Goal: Task Accomplishment & Management: Use online tool/utility

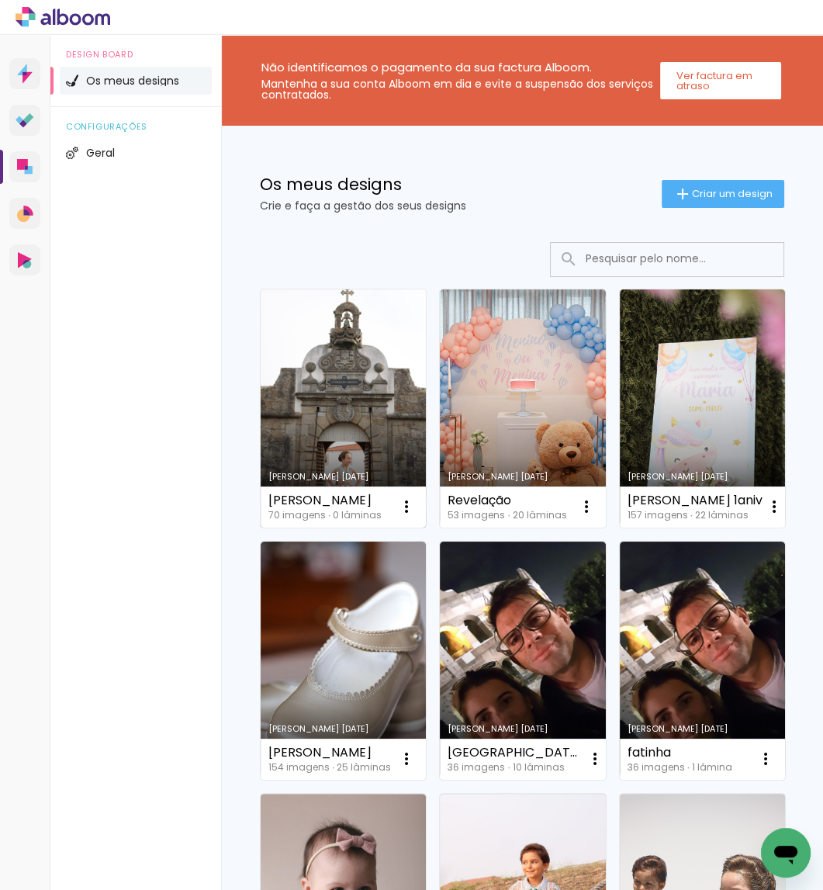
click at [341, 416] on link "Criado em [DATE]" at bounding box center [343, 408] width 165 height 238
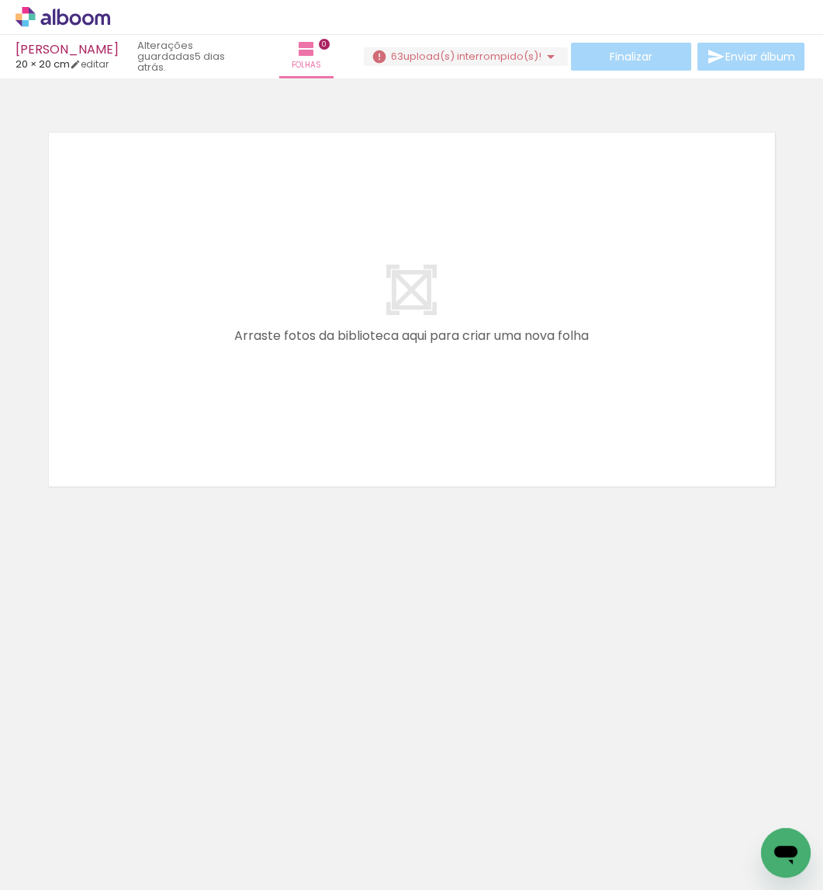
click at [506, 54] on span "upload(s) interrompido(s)!" at bounding box center [472, 56] width 138 height 15
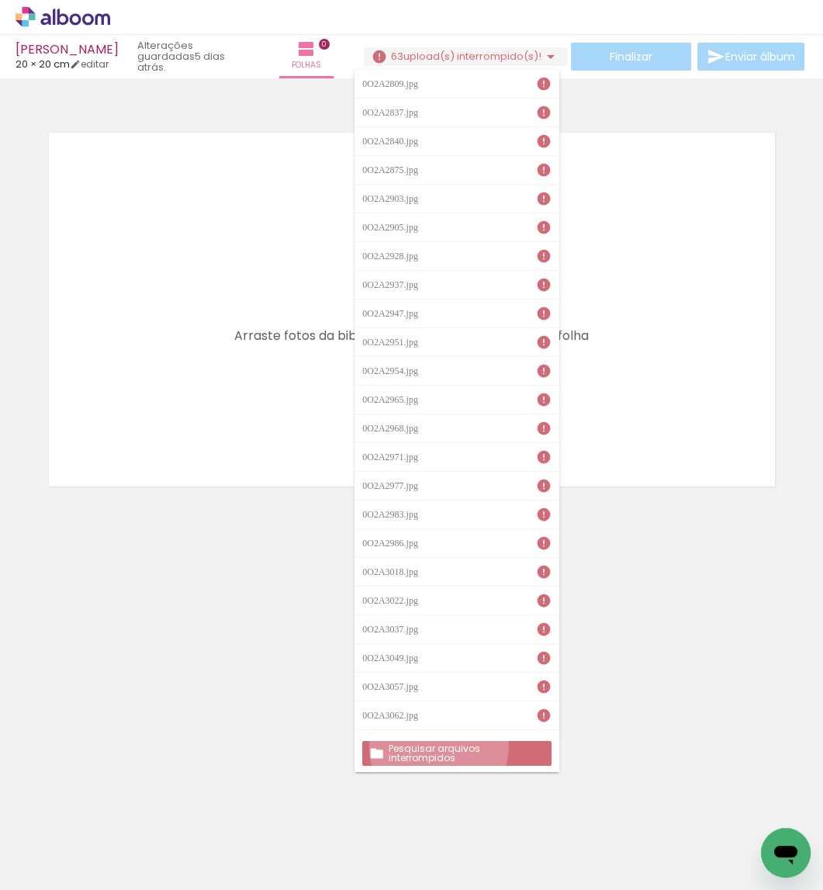
click at [0, 0] on slot "Pesquisar arquivos interrompidos" at bounding box center [0, 0] width 0 height 0
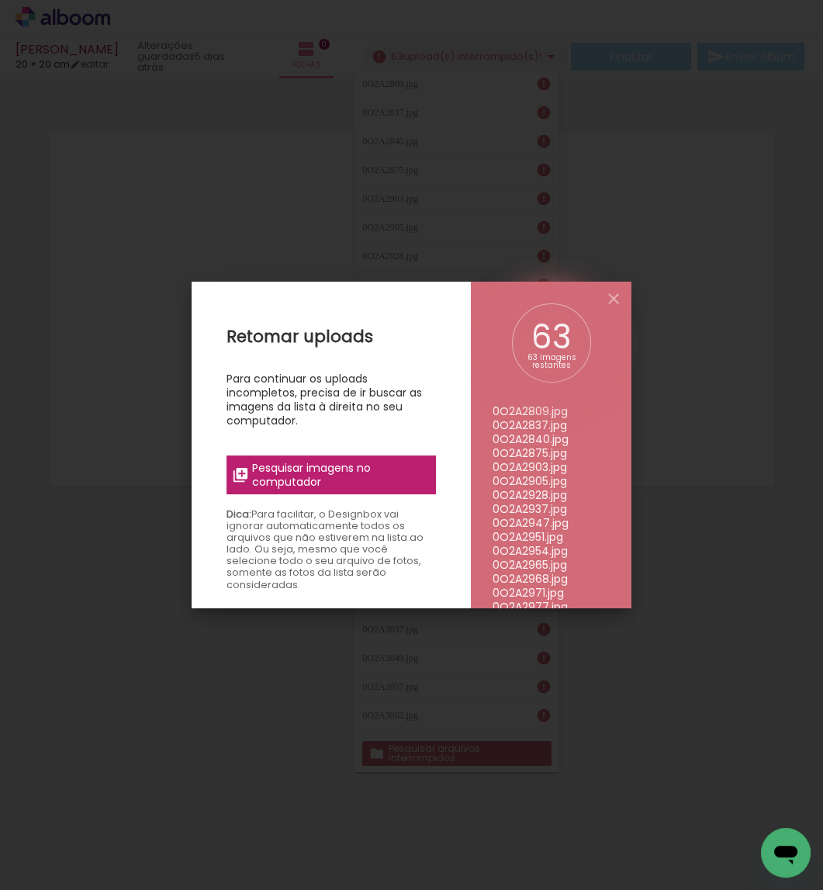
click at [346, 476] on span "Pesquisar imagens no computador" at bounding box center [339, 475] width 175 height 28
click at [0, 0] on input "file" at bounding box center [0, 0] width 0 height 0
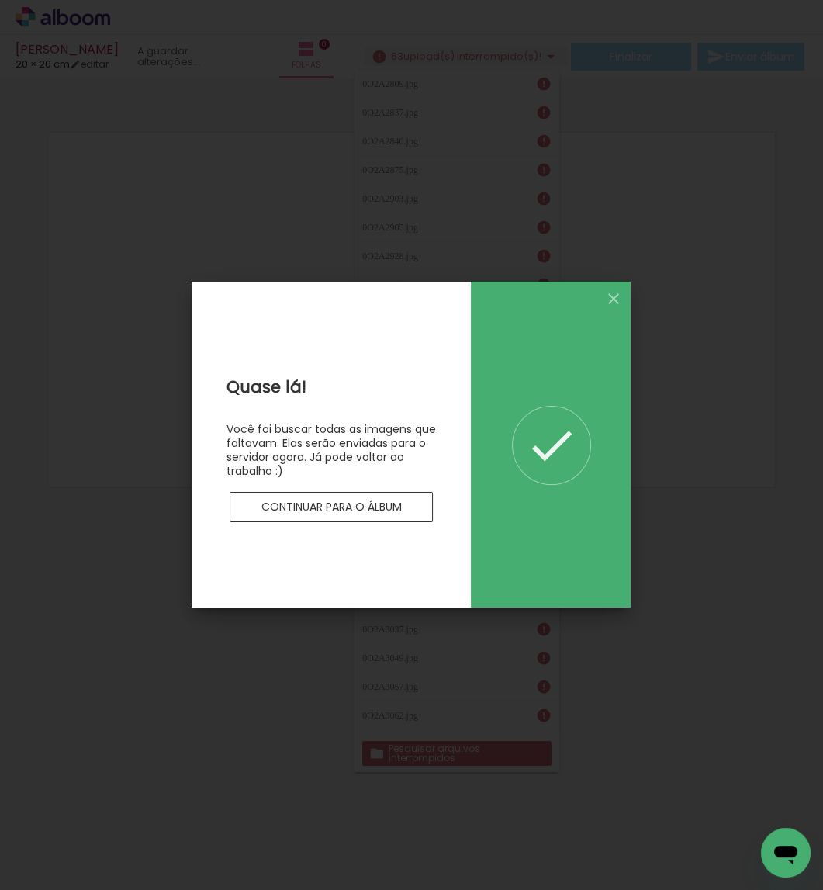
click at [0, 0] on slot "Continuar para o álbum" at bounding box center [0, 0] width 0 height 0
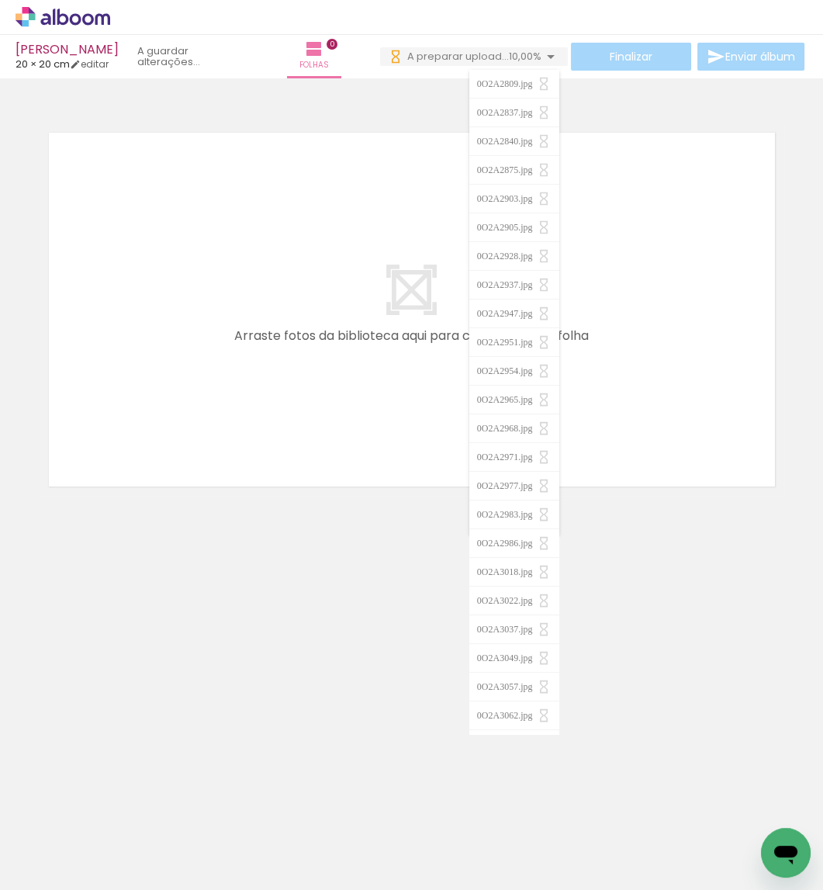
click at [394, 712] on neon-animated-pages "Confirmar Cancelar" at bounding box center [411, 483] width 823 height 811
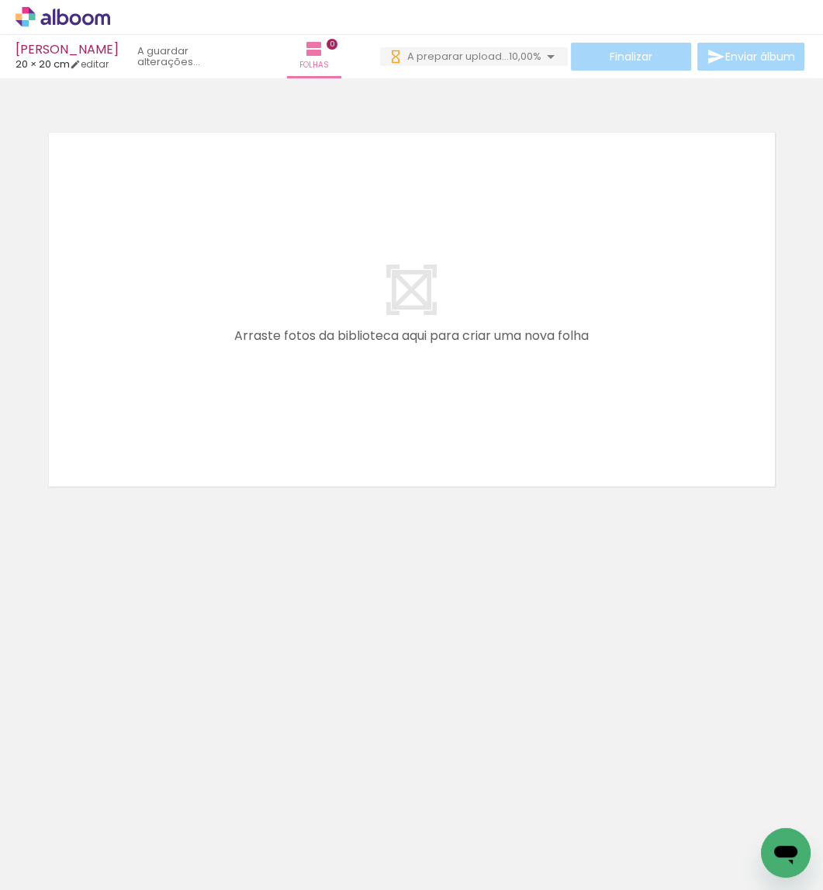
scroll to position [0, 3559]
drag, startPoint x: 351, startPoint y: 853, endPoint x: 414, endPoint y: 456, distance: 401.5
click at [414, 456] on quentale-workspace at bounding box center [411, 445] width 823 height 890
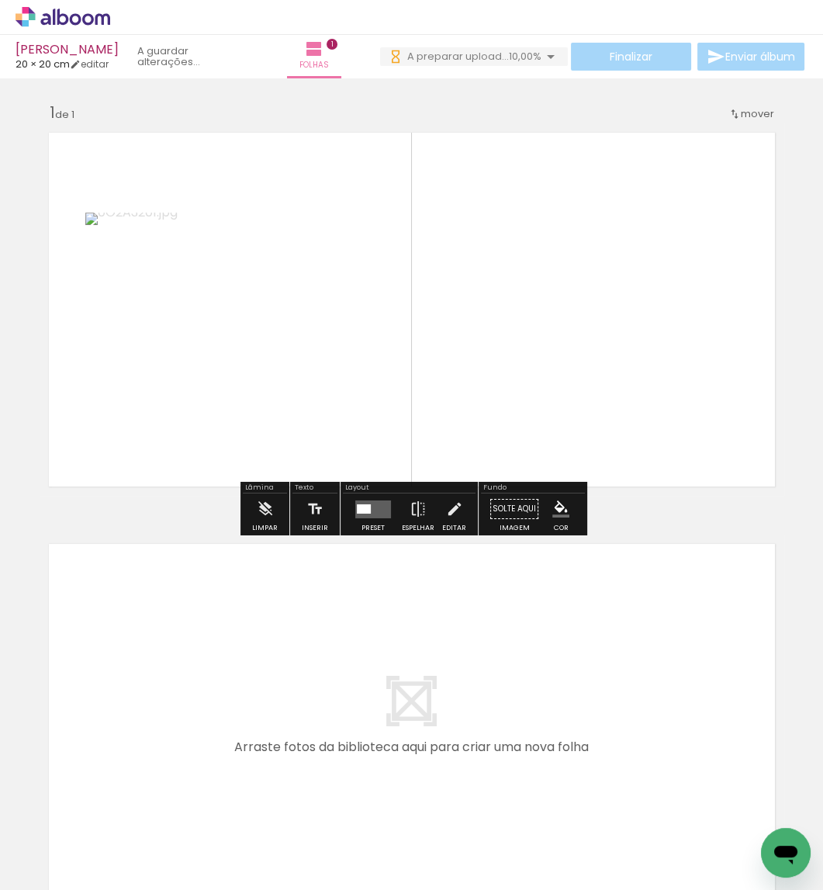
click at [371, 510] on quentale-layouter at bounding box center [373, 509] width 36 height 18
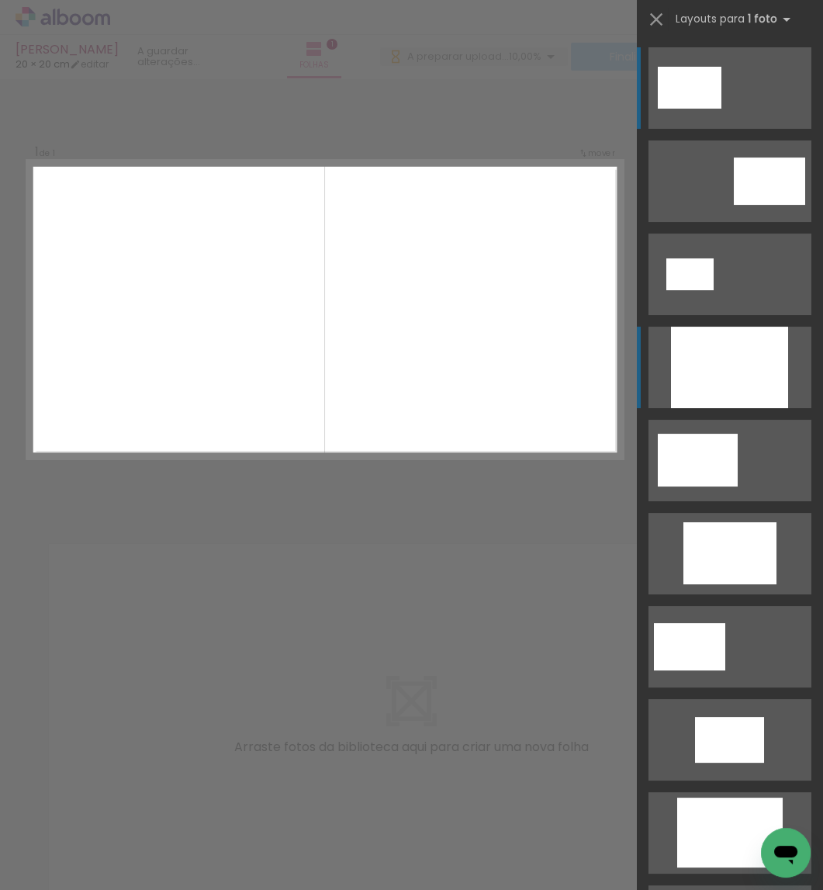
click at [676, 392] on div at bounding box center [729, 367] width 117 height 81
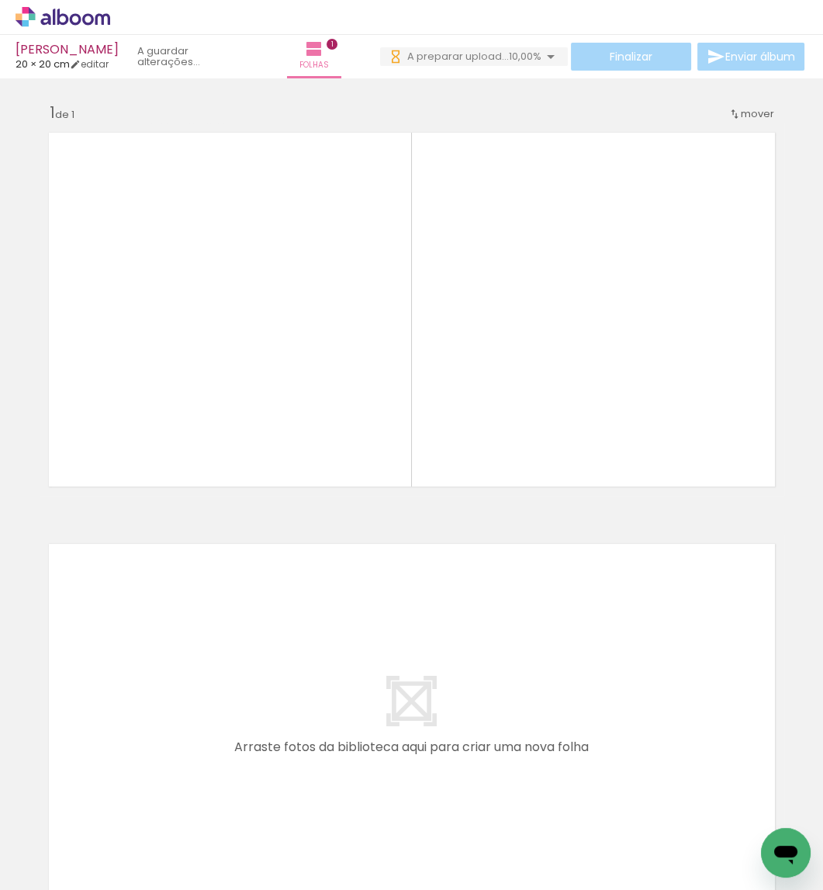
scroll to position [0, 3093]
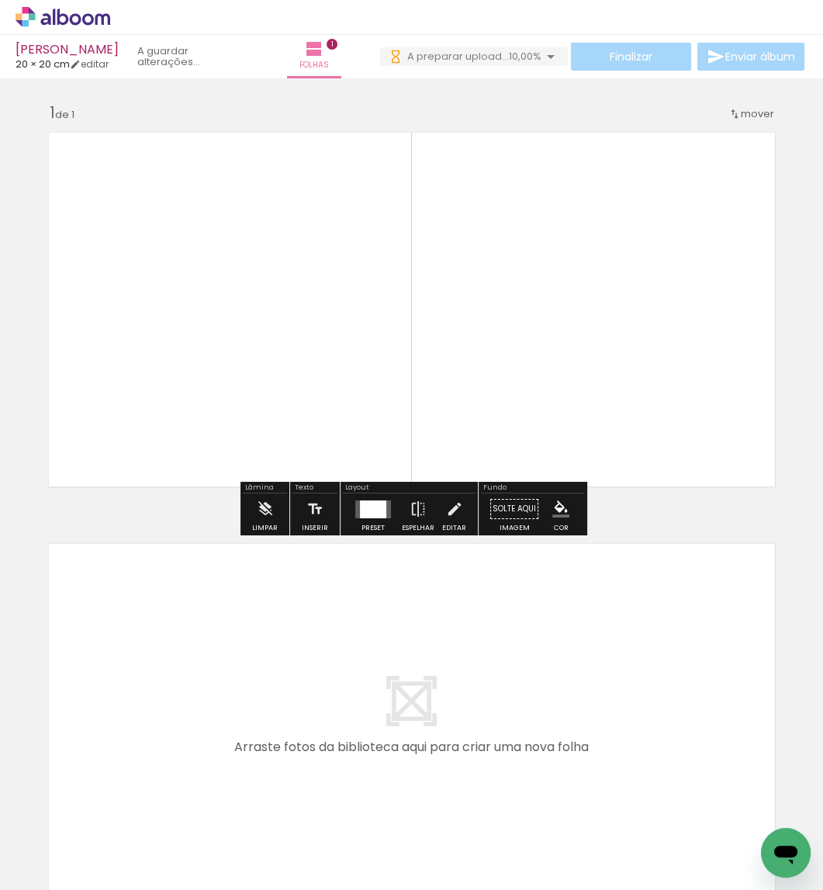
click at [420, 454] on quentale-photo at bounding box center [412, 309] width 531 height 372
click at [446, 508] on iron-icon at bounding box center [454, 508] width 17 height 31
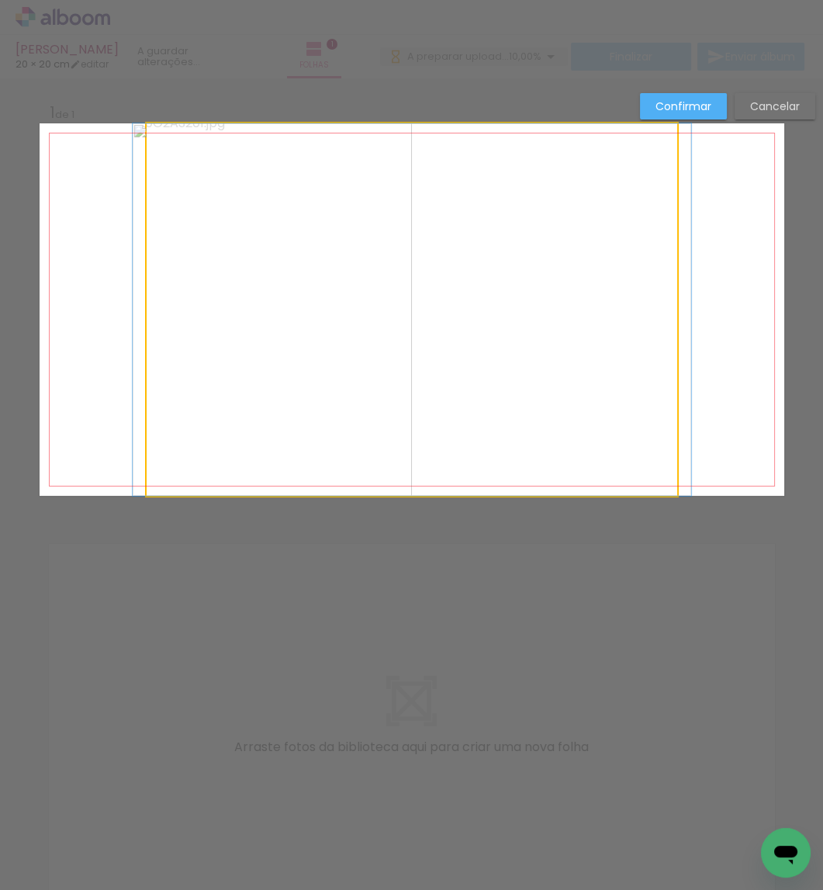
drag, startPoint x: 441, startPoint y: 447, endPoint x: 417, endPoint y: 445, distance: 24.1
click at [440, 448] on album-spread "1 de 1" at bounding box center [412, 309] width 745 height 372
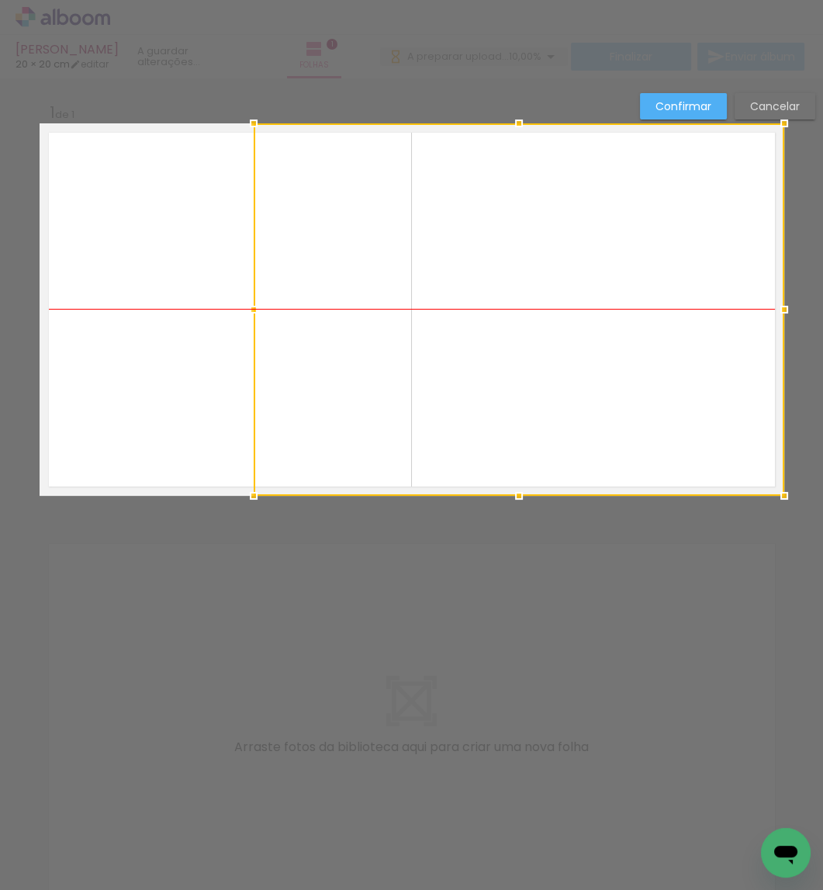
drag, startPoint x: 483, startPoint y: 445, endPoint x: 586, endPoint y: 441, distance: 102.5
click at [586, 441] on div at bounding box center [519, 309] width 531 height 372
click at [0, 0] on slot "Confirmar" at bounding box center [0, 0] width 0 height 0
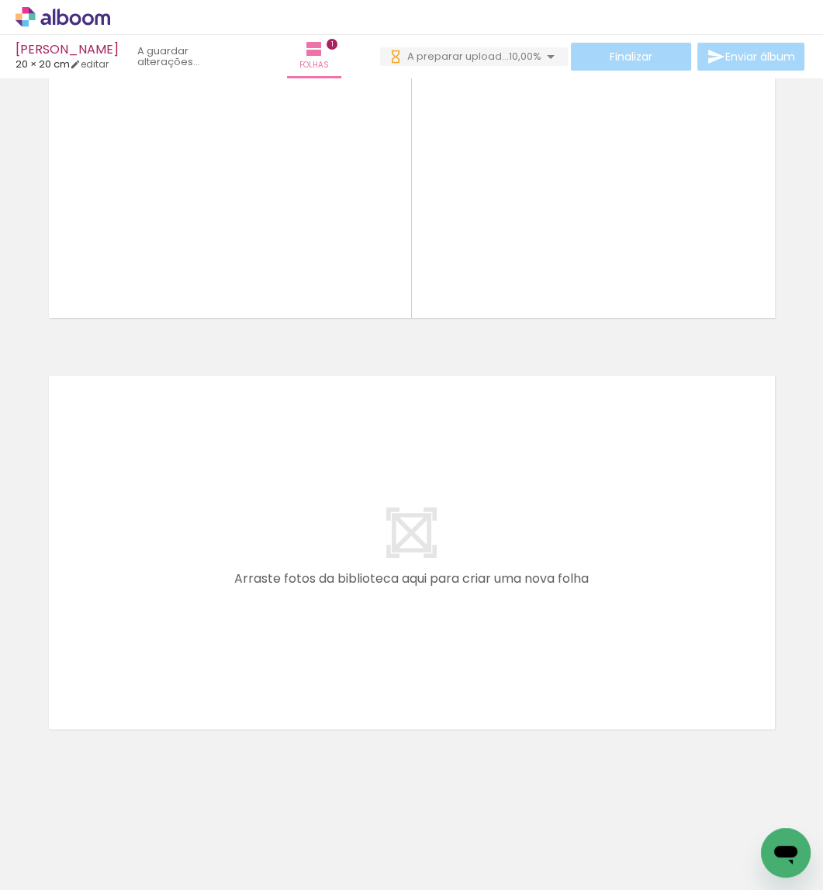
scroll to position [168, 0]
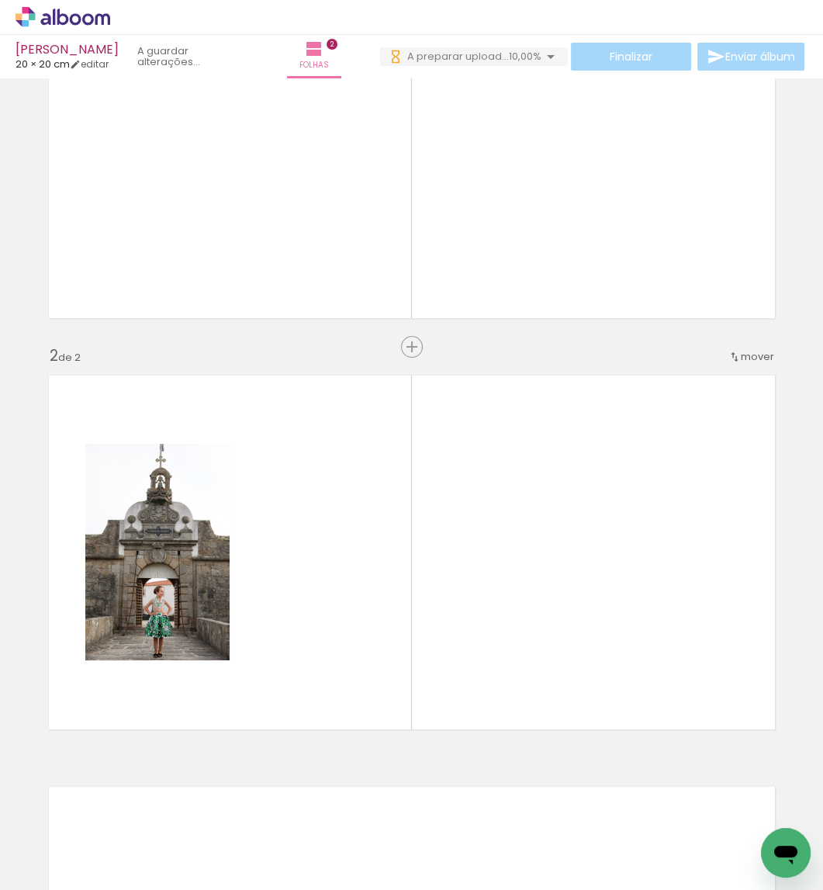
drag, startPoint x: 164, startPoint y: 843, endPoint x: 127, endPoint y: 600, distance: 245.5
click at [127, 600] on quentale-workspace at bounding box center [411, 445] width 823 height 890
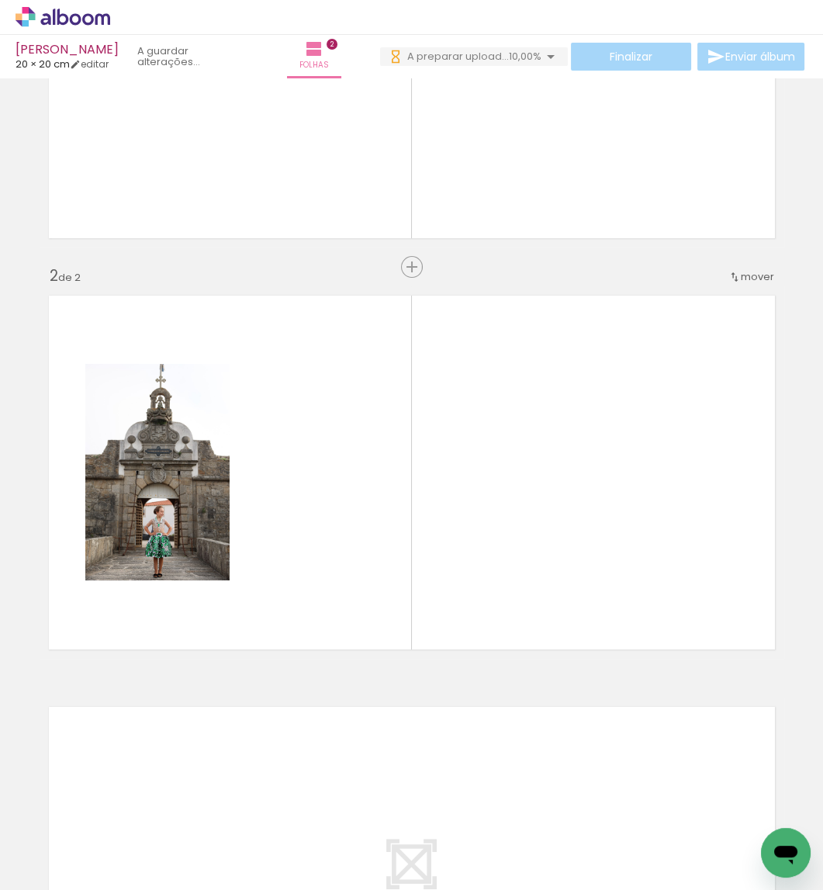
scroll to position [285, 0]
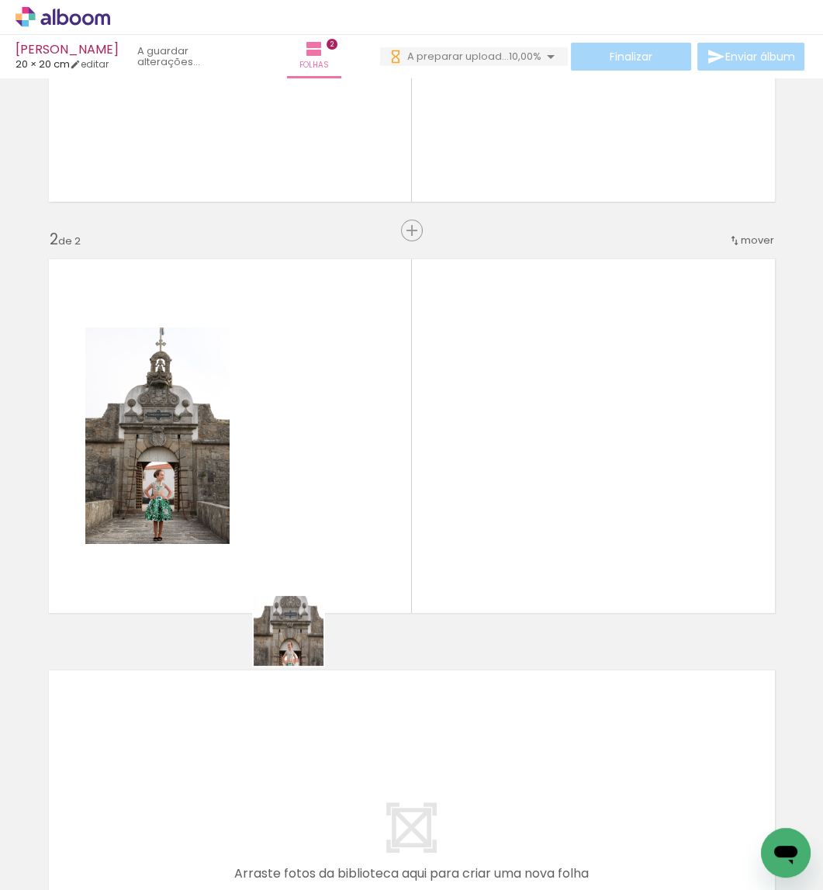
drag, startPoint x: 268, startPoint y: 783, endPoint x: 336, endPoint y: 516, distance: 275.3
click at [336, 516] on quentale-workspace at bounding box center [411, 445] width 823 height 890
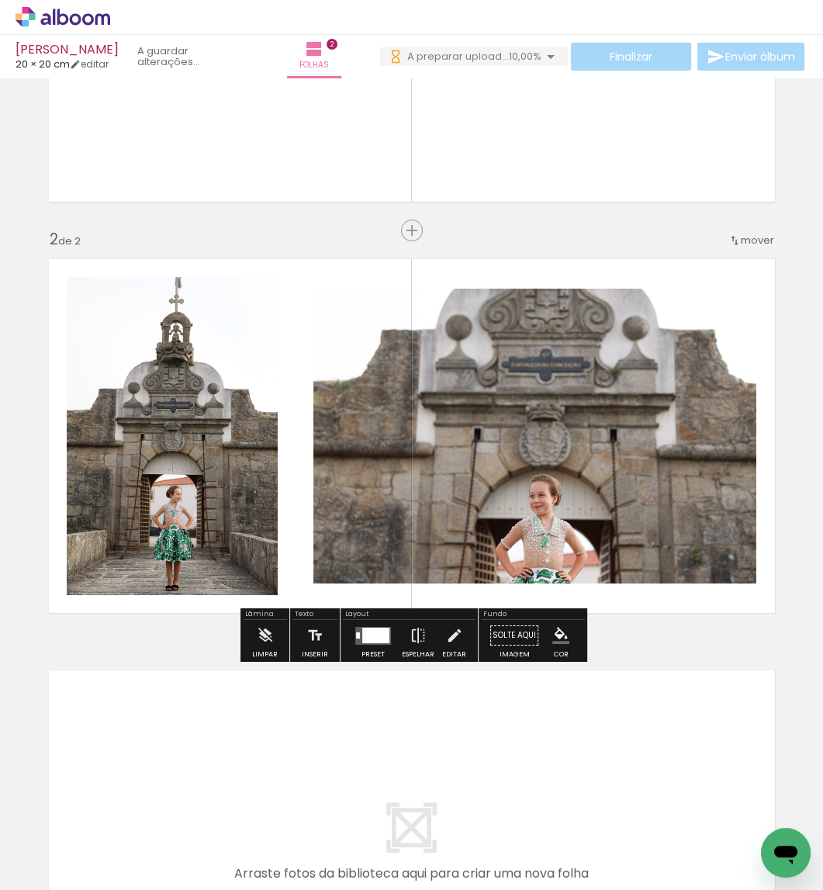
click at [366, 645] on div at bounding box center [373, 635] width 42 height 31
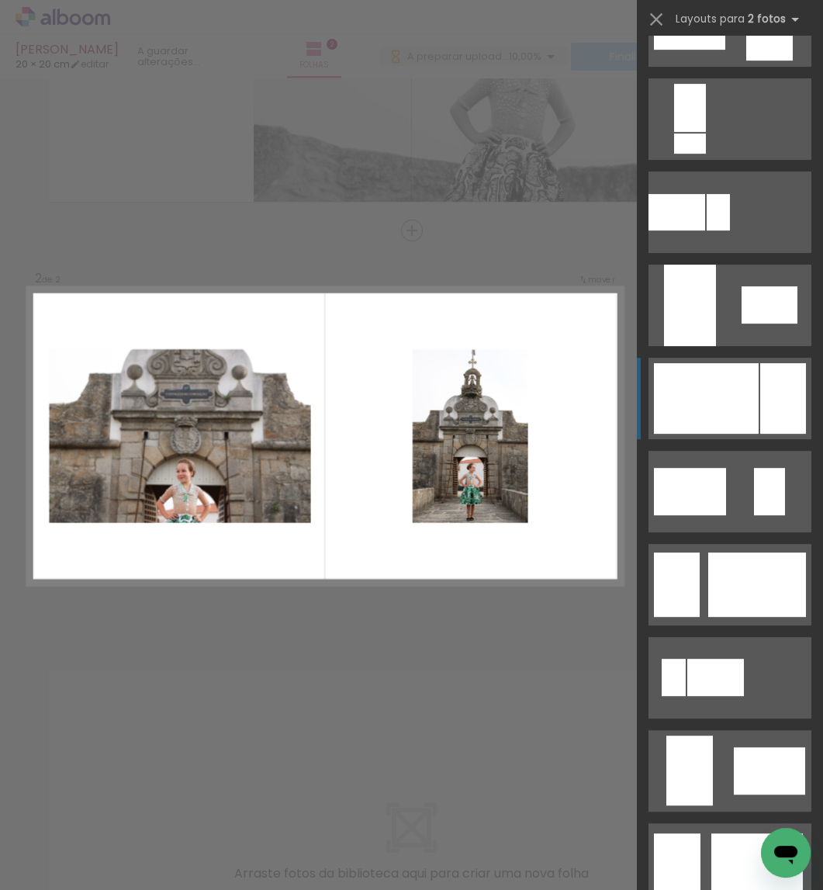
scroll to position [535, 0]
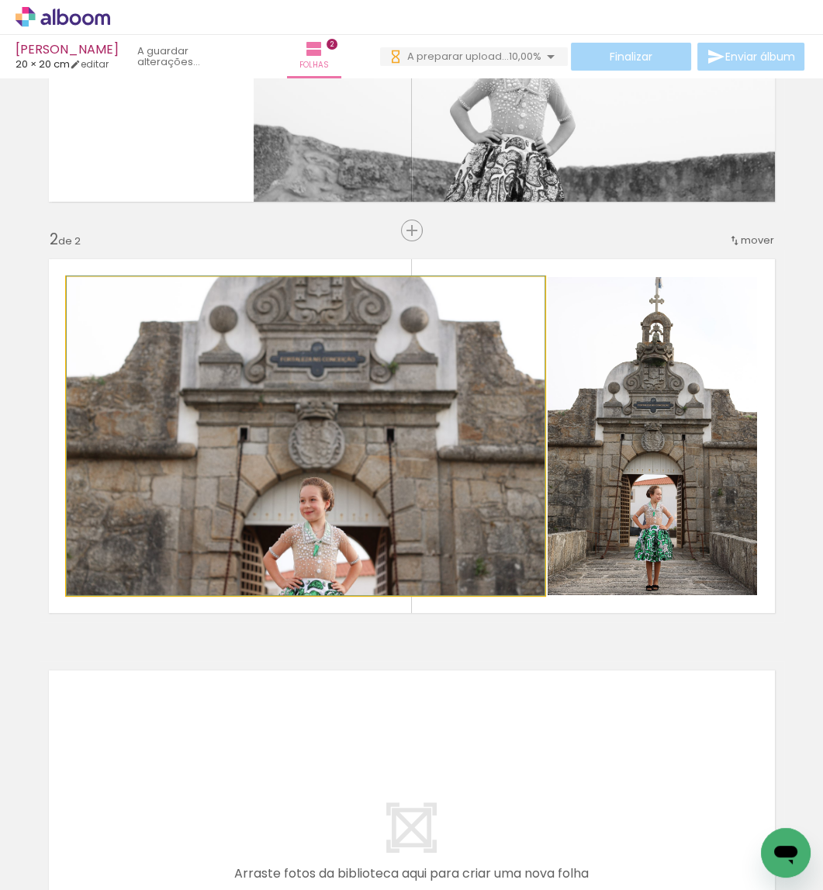
drag, startPoint x: 392, startPoint y: 499, endPoint x: 392, endPoint y: 472, distance: 27.2
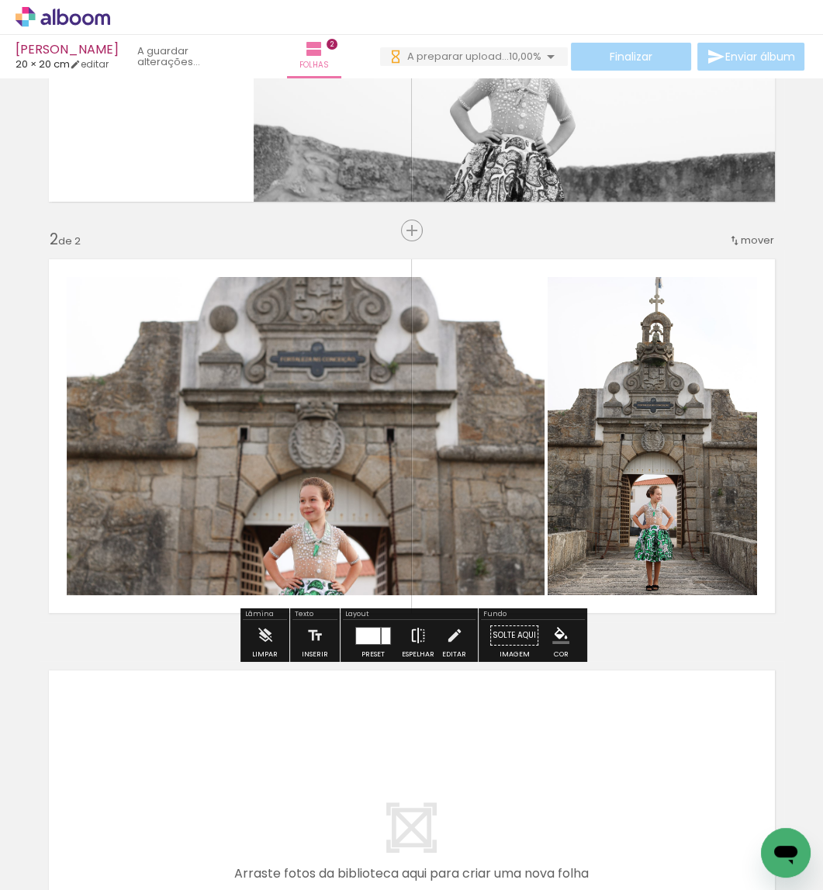
click at [400, 632] on paper-button "Espelhar" at bounding box center [418, 640] width 40 height 40
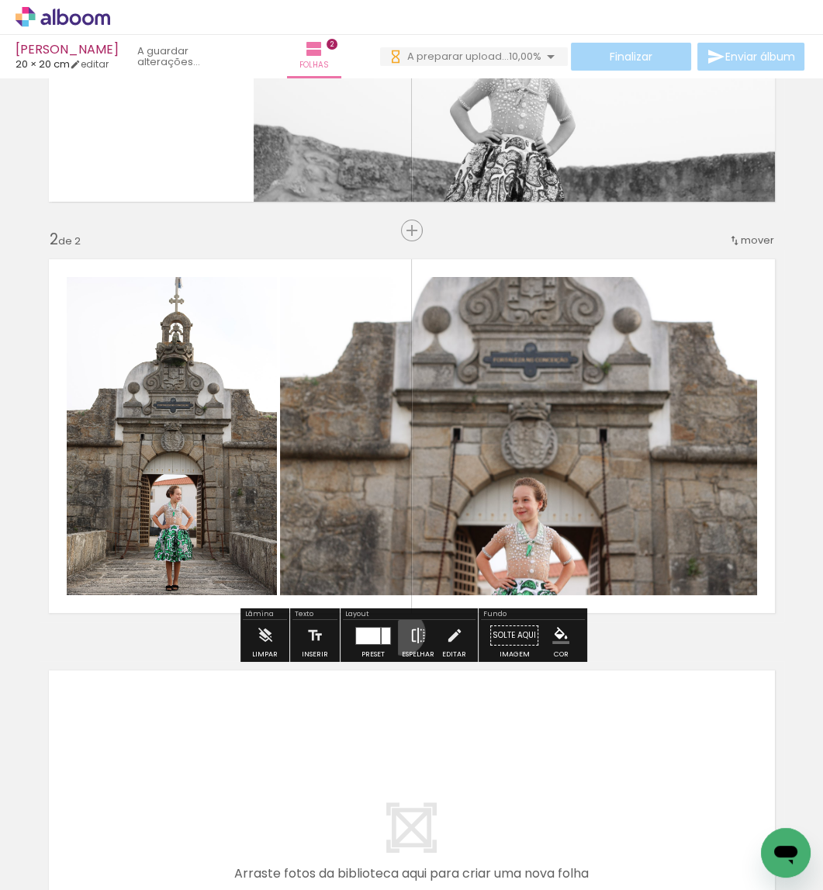
click at [400, 632] on paper-button "Espelhar" at bounding box center [418, 640] width 40 height 40
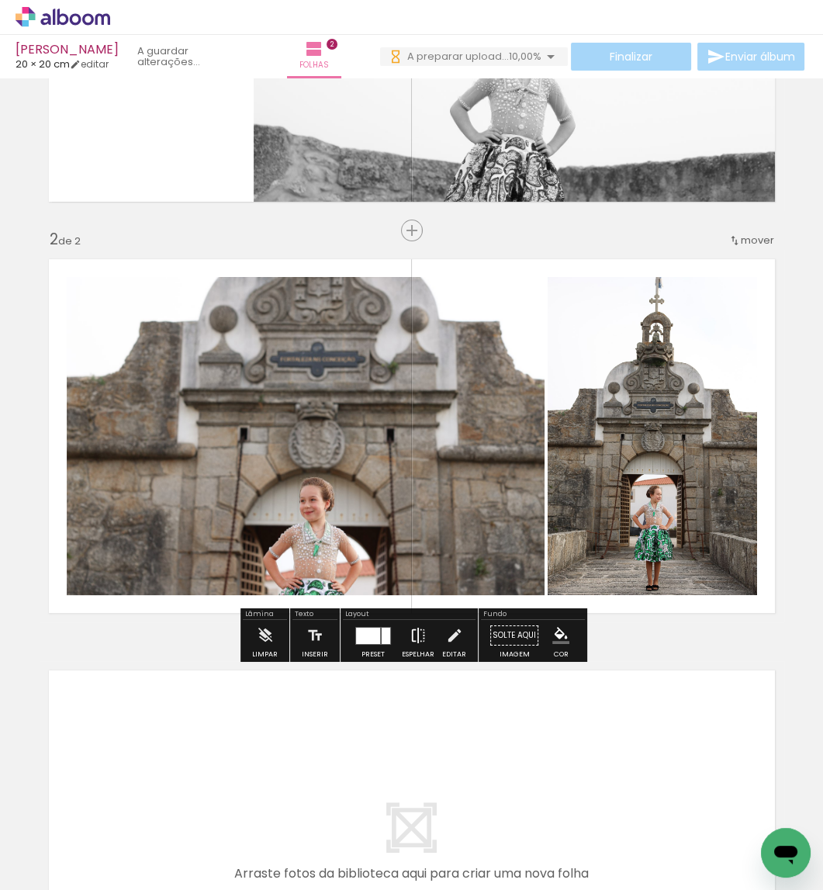
click at [400, 632] on paper-button "Espelhar" at bounding box center [418, 640] width 40 height 40
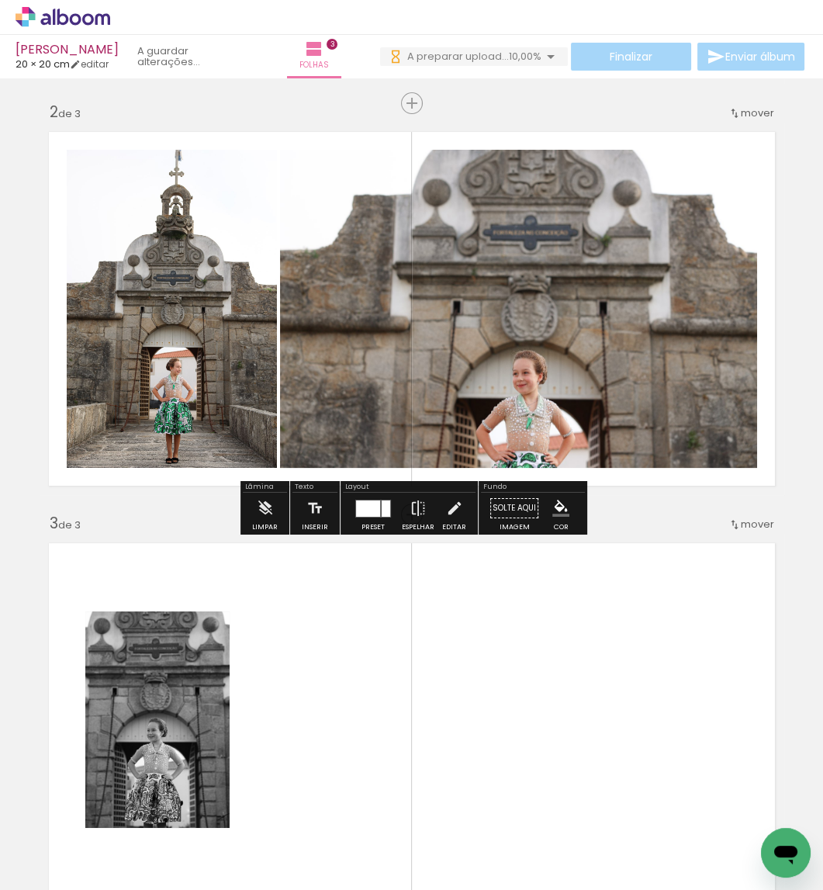
drag, startPoint x: 425, startPoint y: 843, endPoint x: 418, endPoint y: 708, distance: 134.4
click at [418, 708] on quentale-workspace at bounding box center [411, 445] width 823 height 890
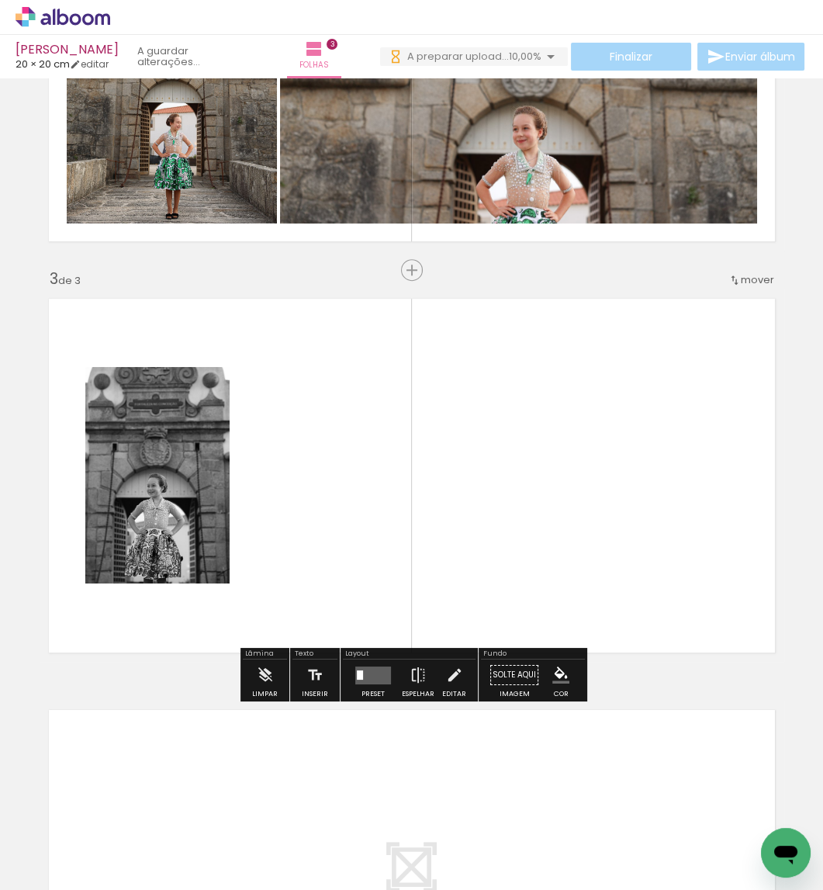
scroll to position [697, 0]
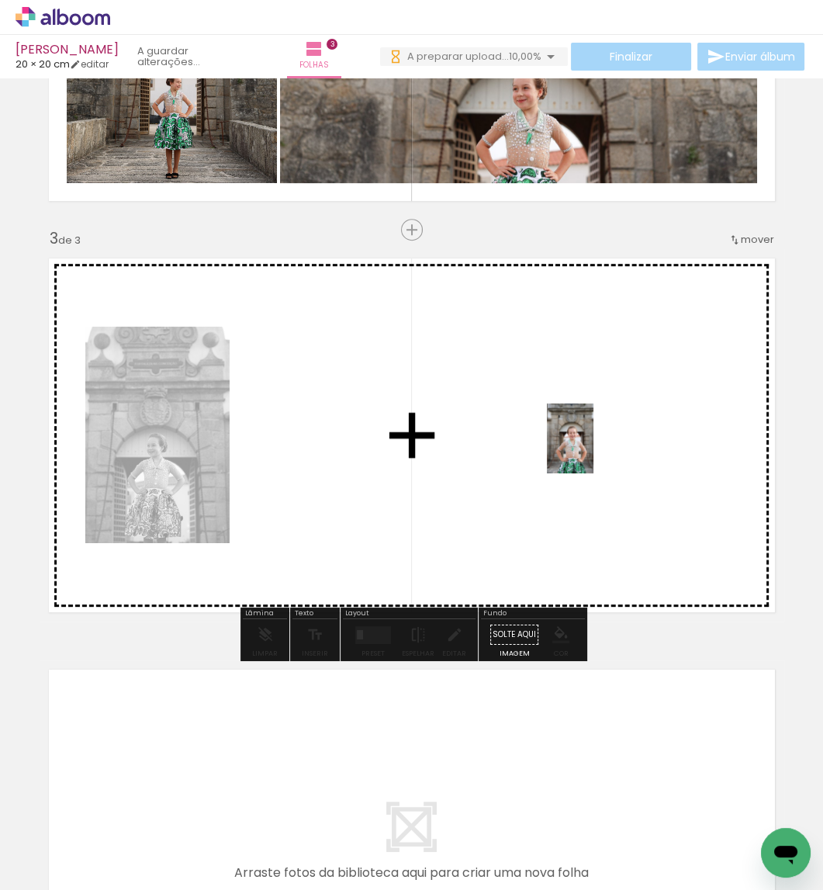
drag, startPoint x: 672, startPoint y: 800, endPoint x: 593, endPoint y: 450, distance: 358.5
click at [593, 450] on quentale-workspace at bounding box center [411, 445] width 823 height 890
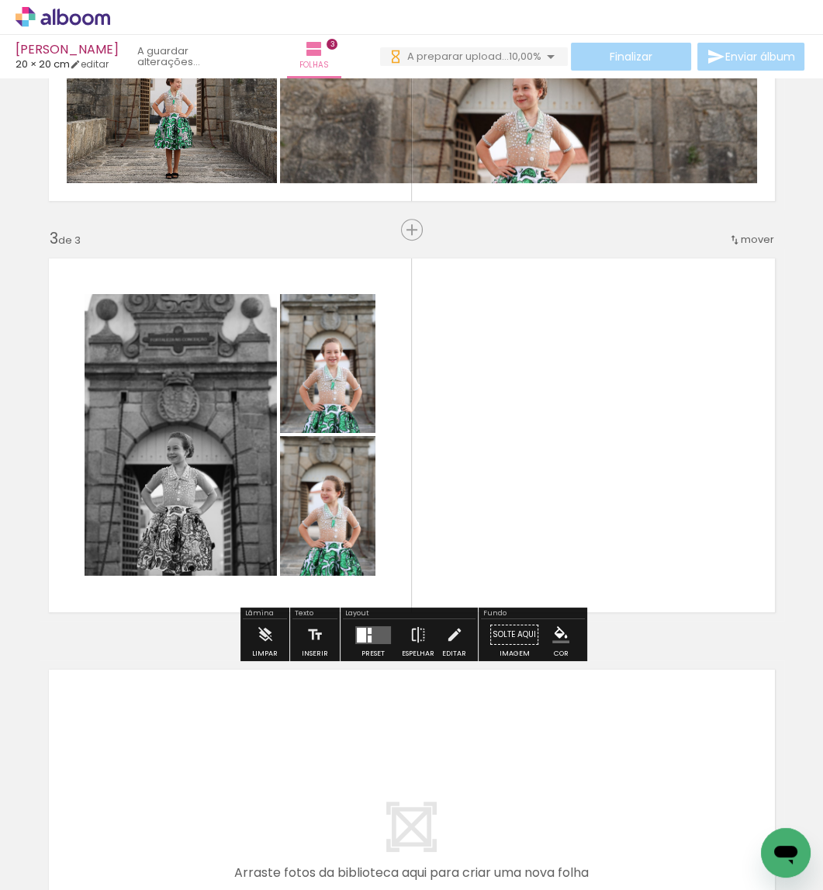
drag, startPoint x: 512, startPoint y: 832, endPoint x: 548, endPoint y: 483, distance: 350.2
click at [548, 483] on quentale-workspace at bounding box center [411, 445] width 823 height 890
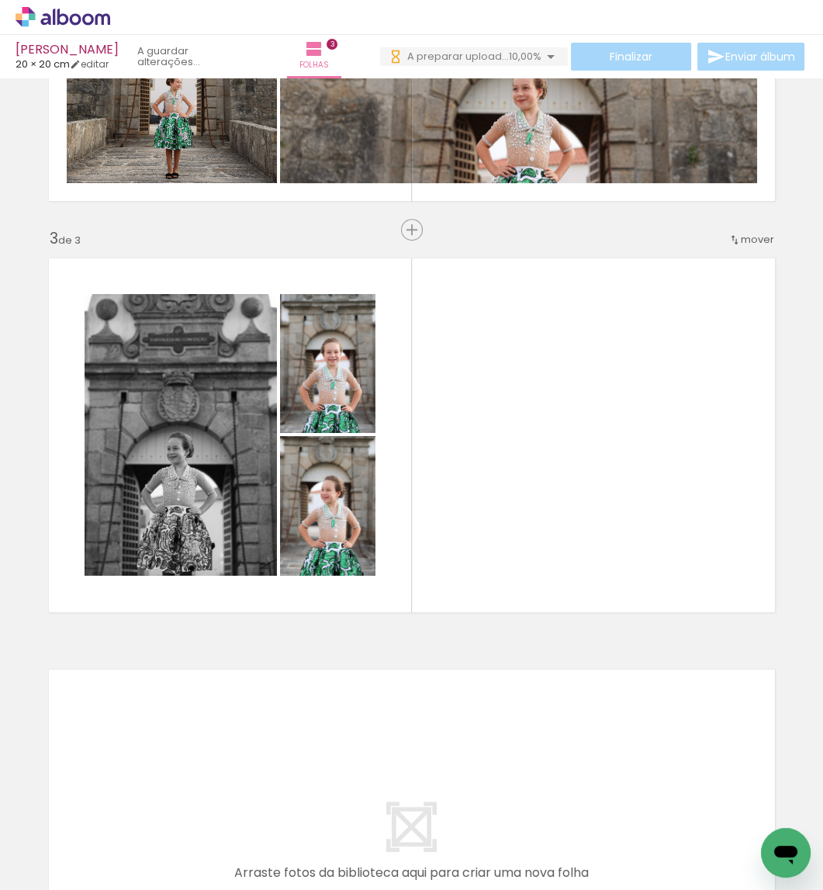
scroll to position [0, 453]
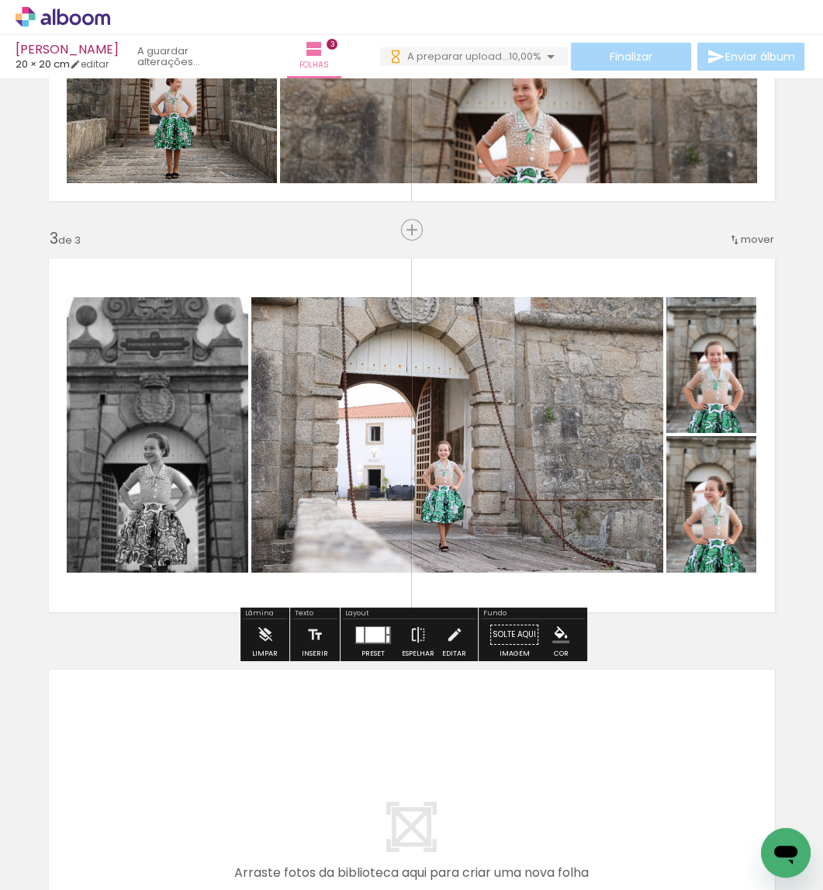
drag, startPoint x: 577, startPoint y: 836, endPoint x: 553, endPoint y: 527, distance: 310.5
click at [553, 527] on quentale-workspace at bounding box center [411, 445] width 823 height 890
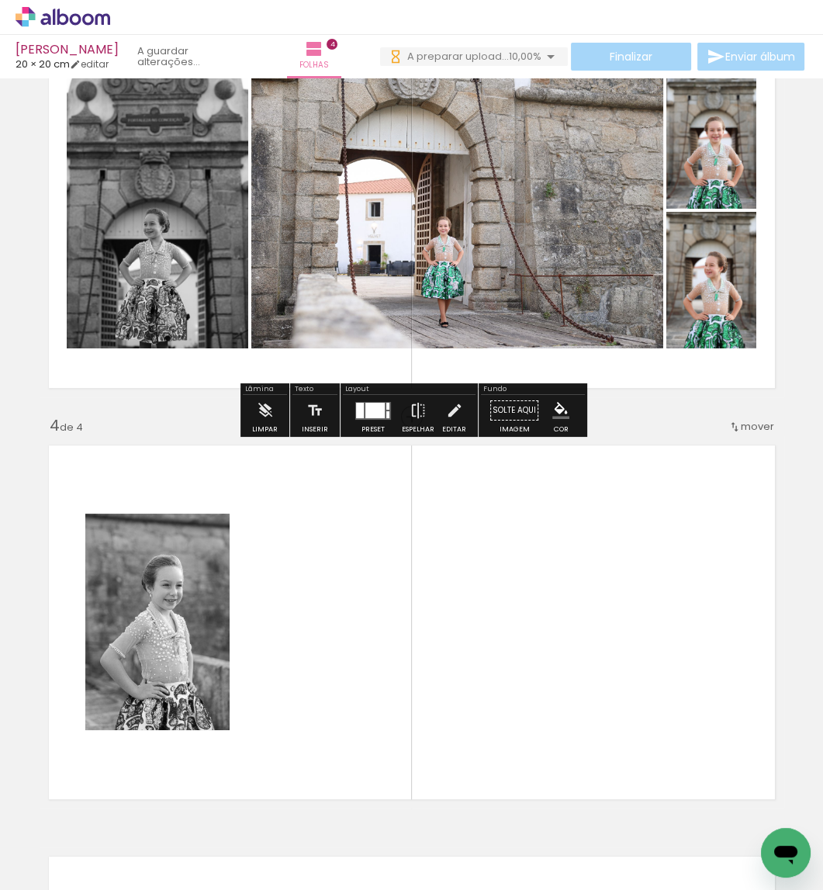
drag, startPoint x: 322, startPoint y: 760, endPoint x: 320, endPoint y: 710, distance: 50.5
click at [320, 710] on quentale-workspace at bounding box center [411, 445] width 823 height 890
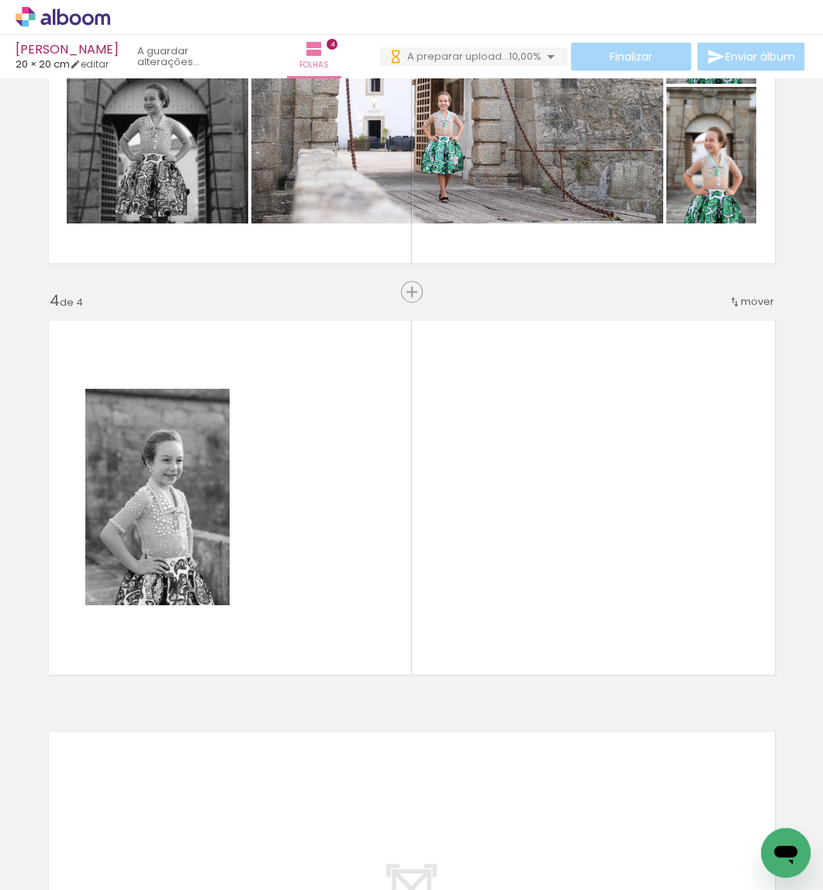
scroll to position [1107, 0]
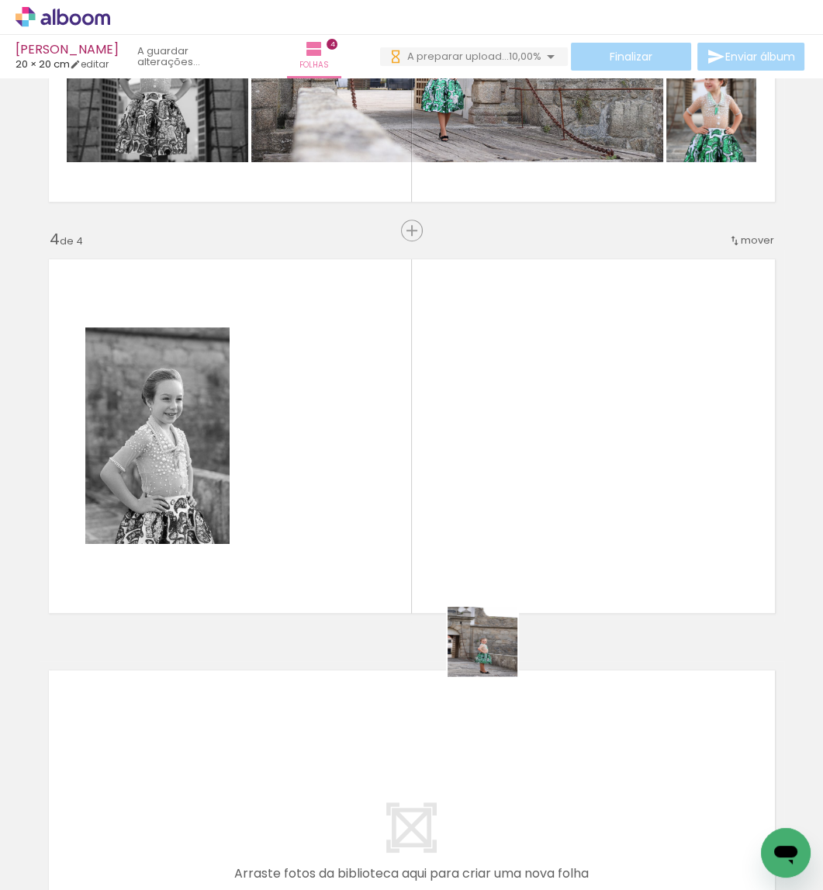
drag, startPoint x: 497, startPoint y: 791, endPoint x: 470, endPoint y: 528, distance: 264.3
click at [470, 528] on quentale-workspace at bounding box center [411, 445] width 823 height 890
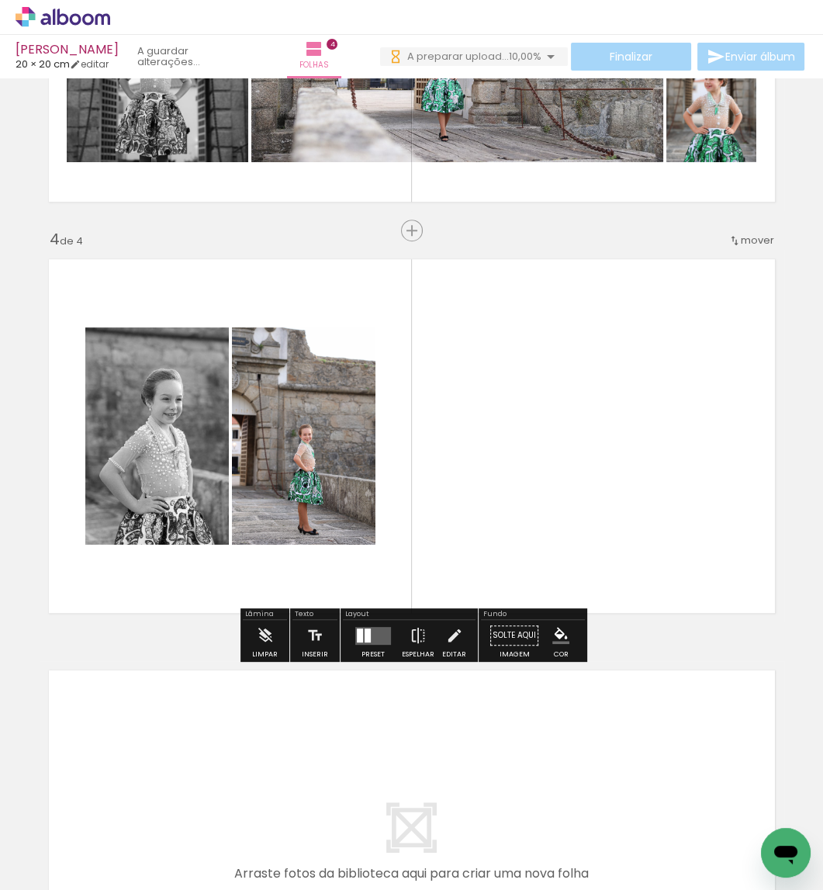
scroll to position [0, 18]
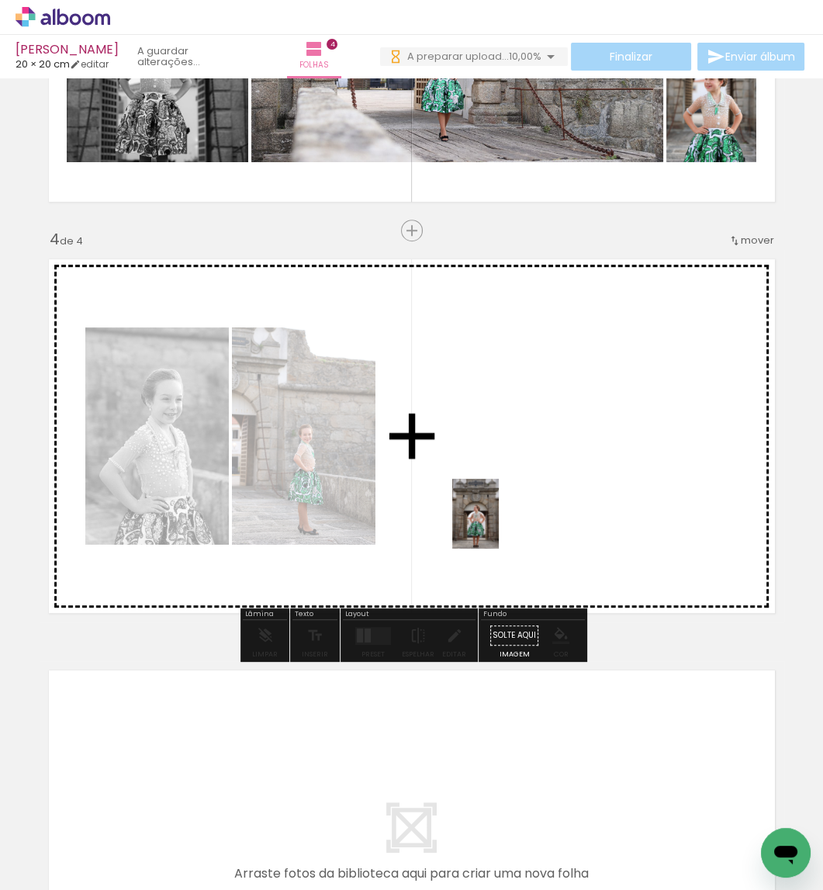
drag, startPoint x: 414, startPoint y: 690, endPoint x: 499, endPoint y: 525, distance: 184.9
click at [499, 525] on quentale-workspace at bounding box center [411, 445] width 823 height 890
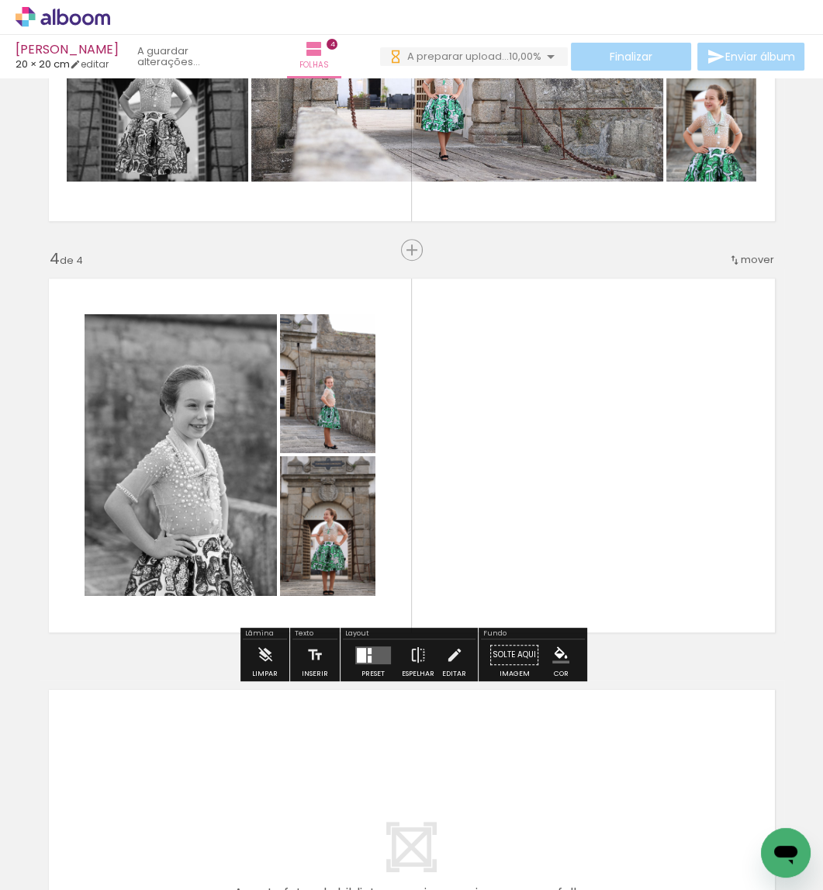
scroll to position [0, 724]
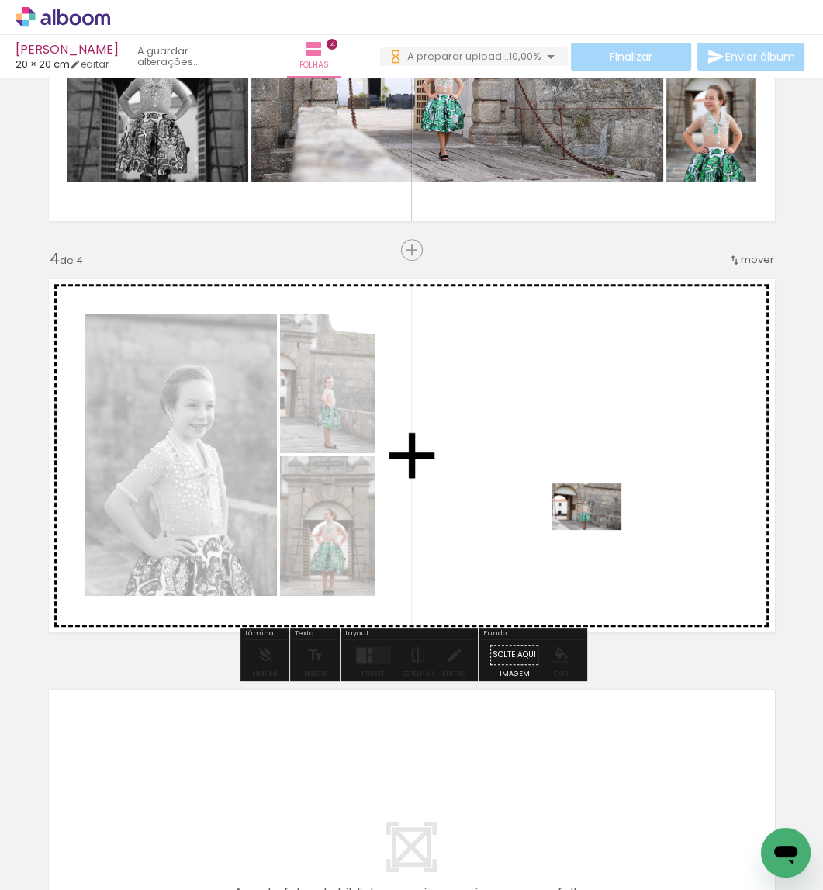
click at [598, 530] on quentale-workspace at bounding box center [411, 445] width 823 height 890
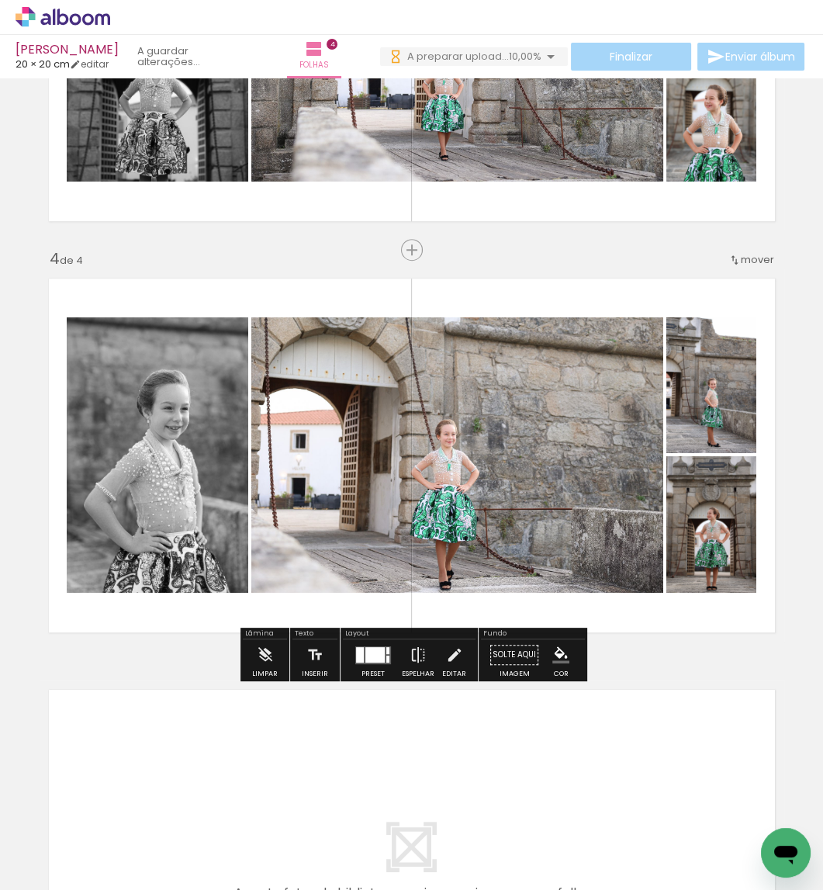
scroll to position [0, 828]
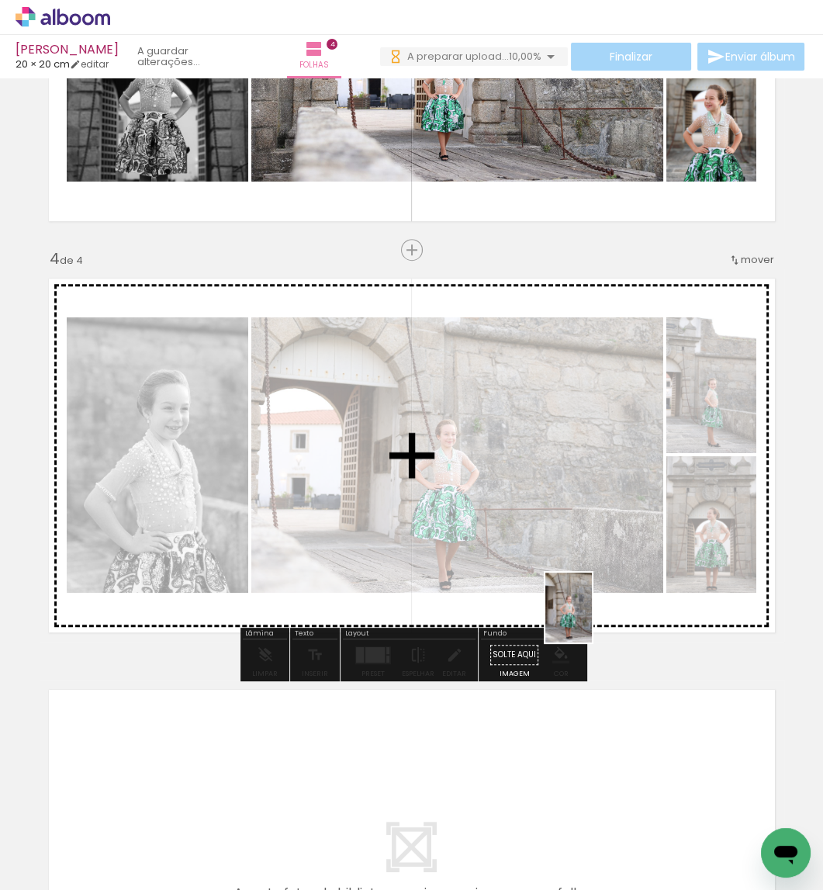
drag, startPoint x: 548, startPoint y: 709, endPoint x: 592, endPoint y: 619, distance: 100.3
click at [592, 619] on quentale-workspace at bounding box center [411, 445] width 823 height 890
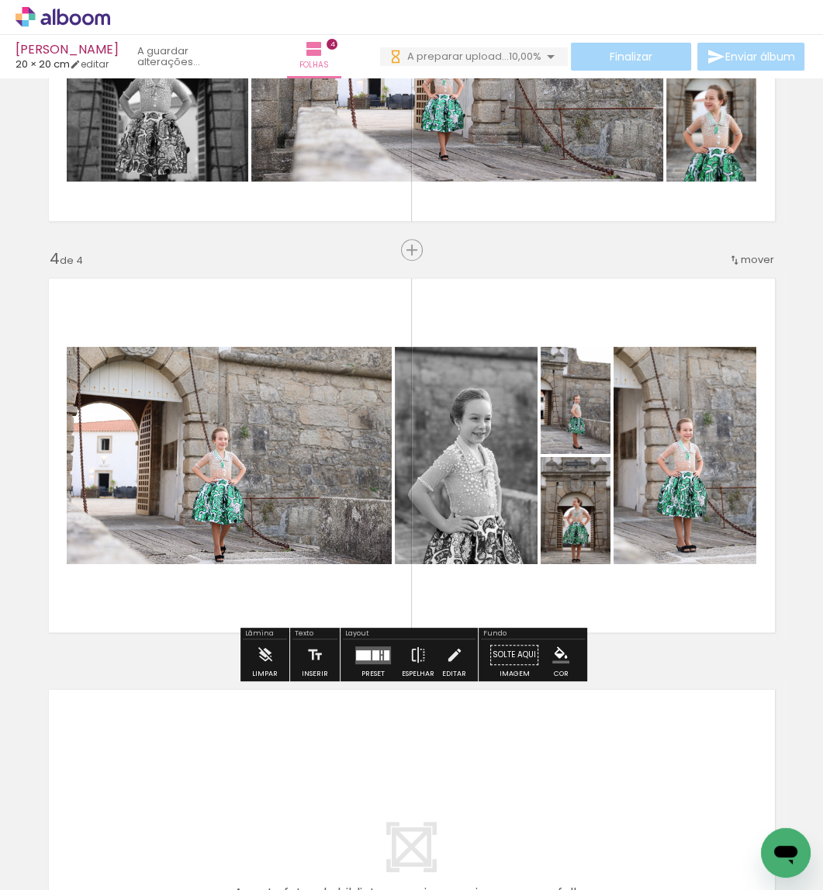
click at [382, 644] on div at bounding box center [373, 654] width 42 height 31
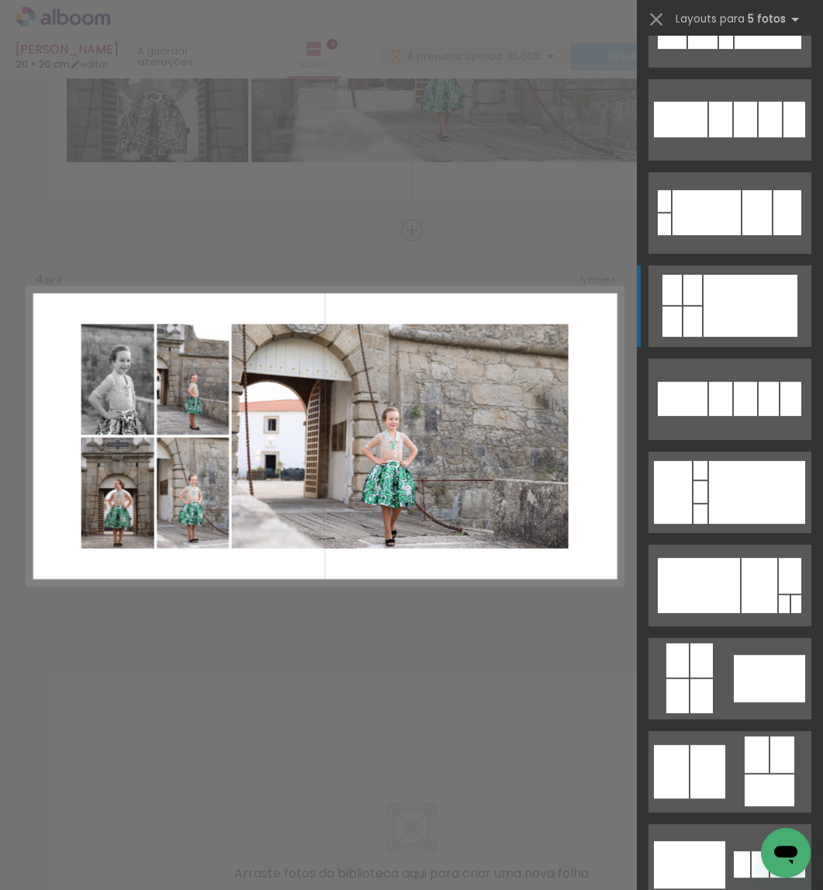
scroll to position [344, 0]
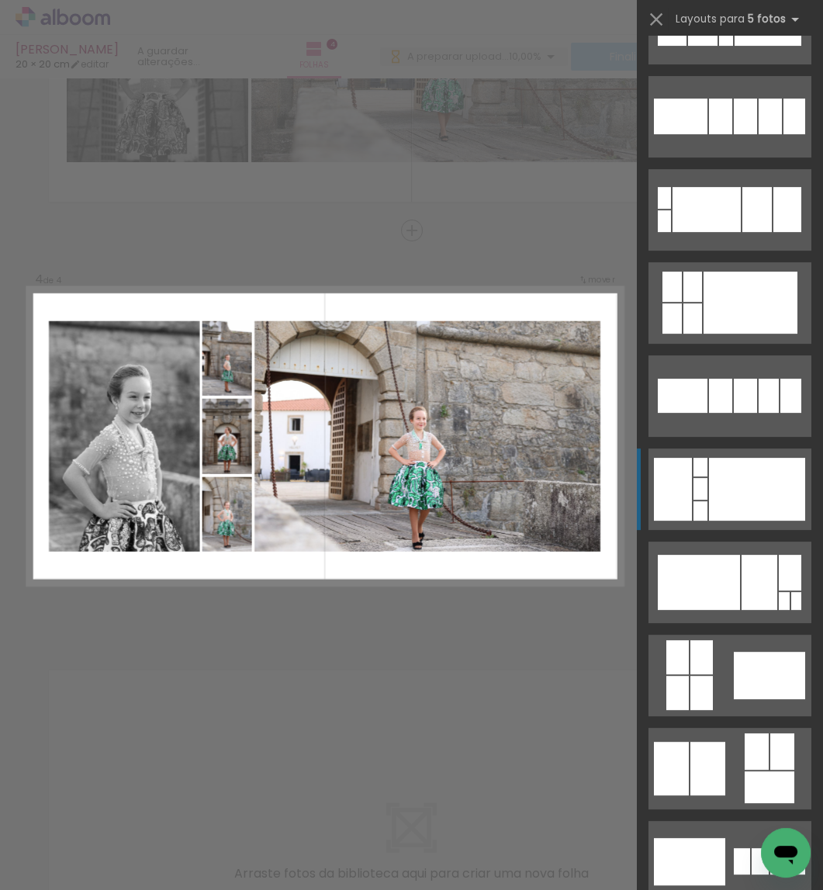
click at [735, 334] on div at bounding box center [751, 303] width 94 height 62
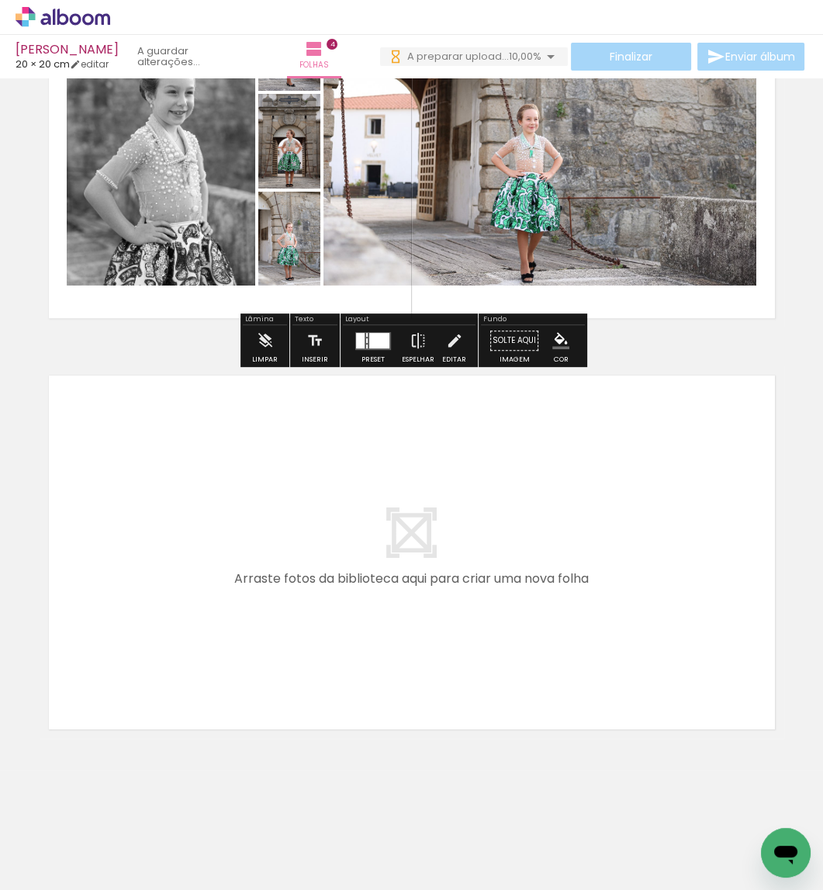
scroll to position [0, 1137]
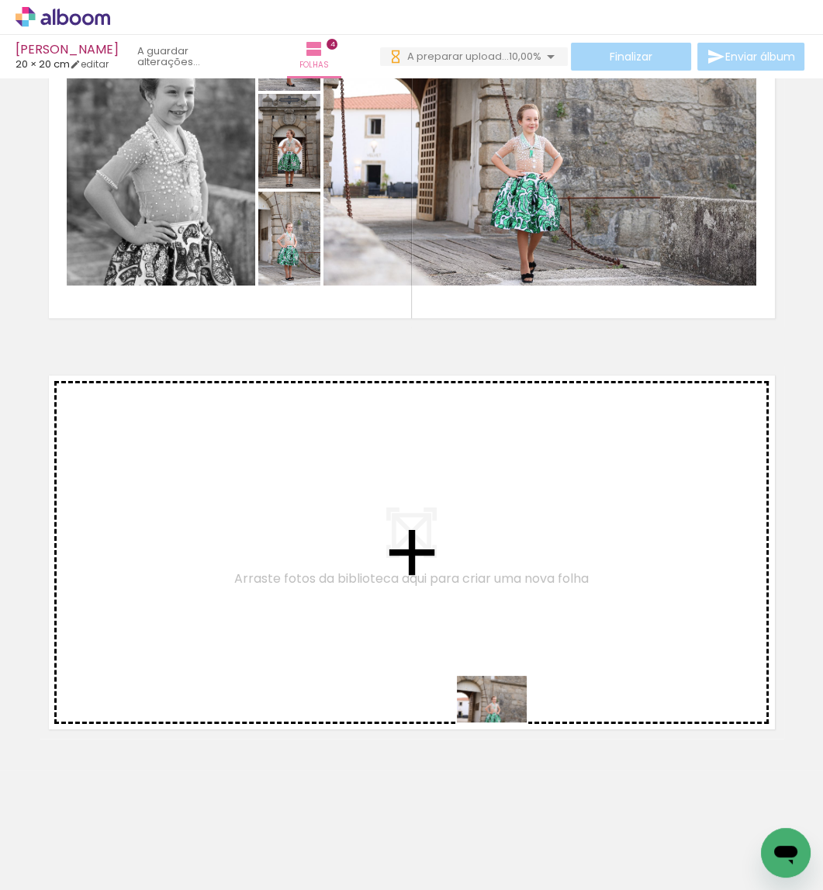
click at [503, 721] on quentale-workspace at bounding box center [411, 445] width 823 height 890
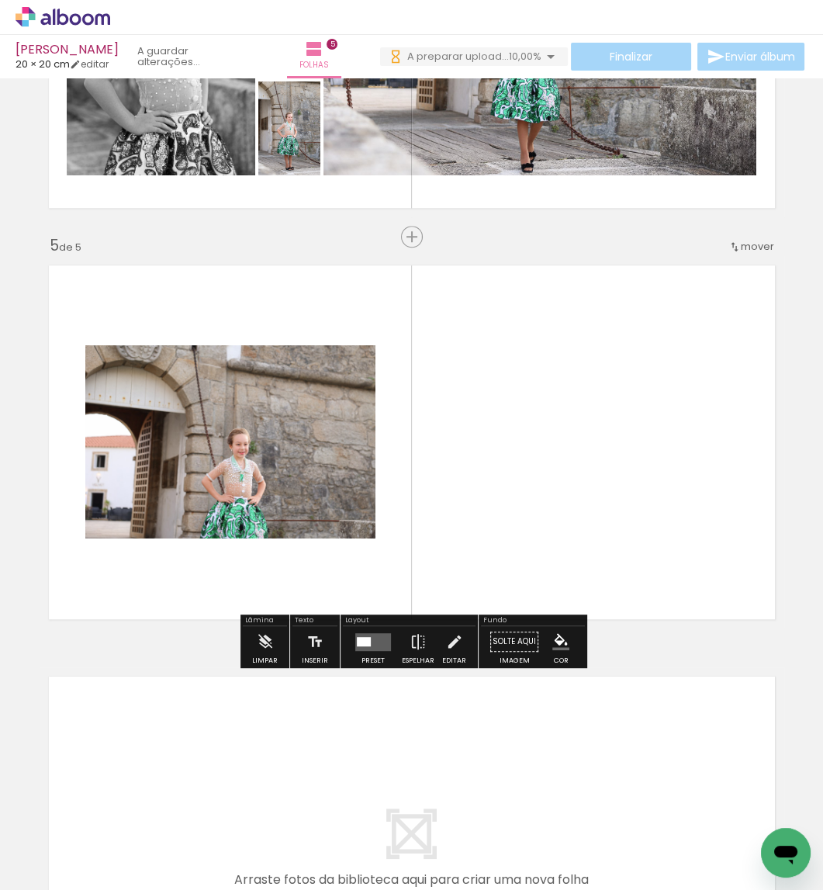
scroll to position [1518, 0]
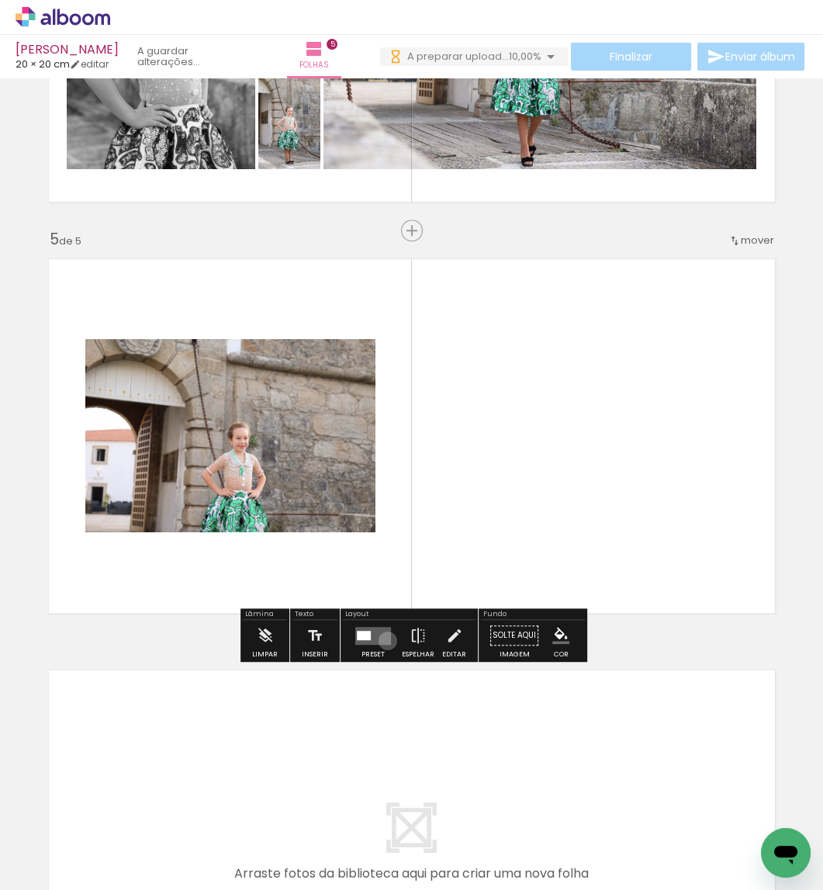
click at [384, 641] on quentale-layouter at bounding box center [373, 635] width 36 height 18
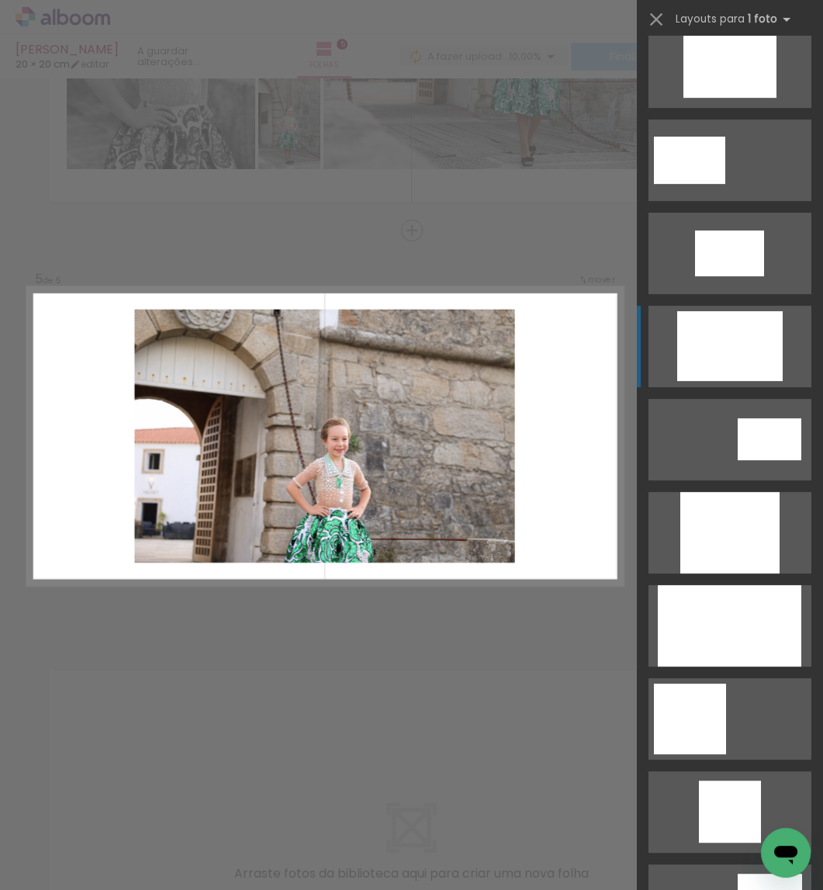
scroll to position [636, 0]
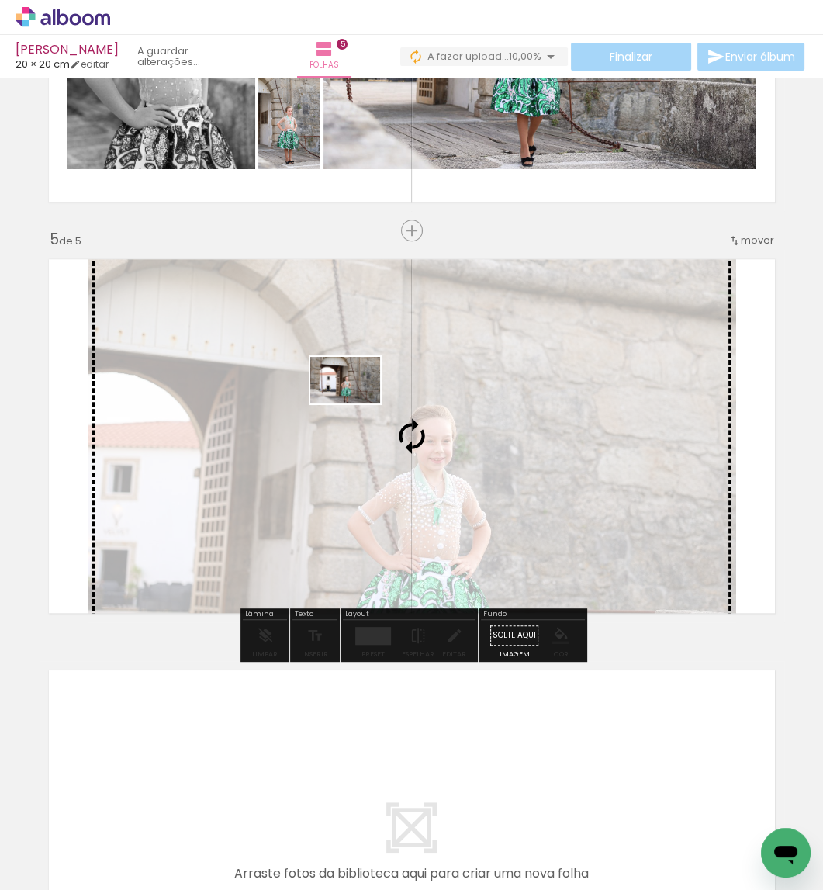
drag, startPoint x: 317, startPoint y: 833, endPoint x: 357, endPoint y: 403, distance: 431.7
click at [357, 403] on quentale-workspace at bounding box center [411, 445] width 823 height 890
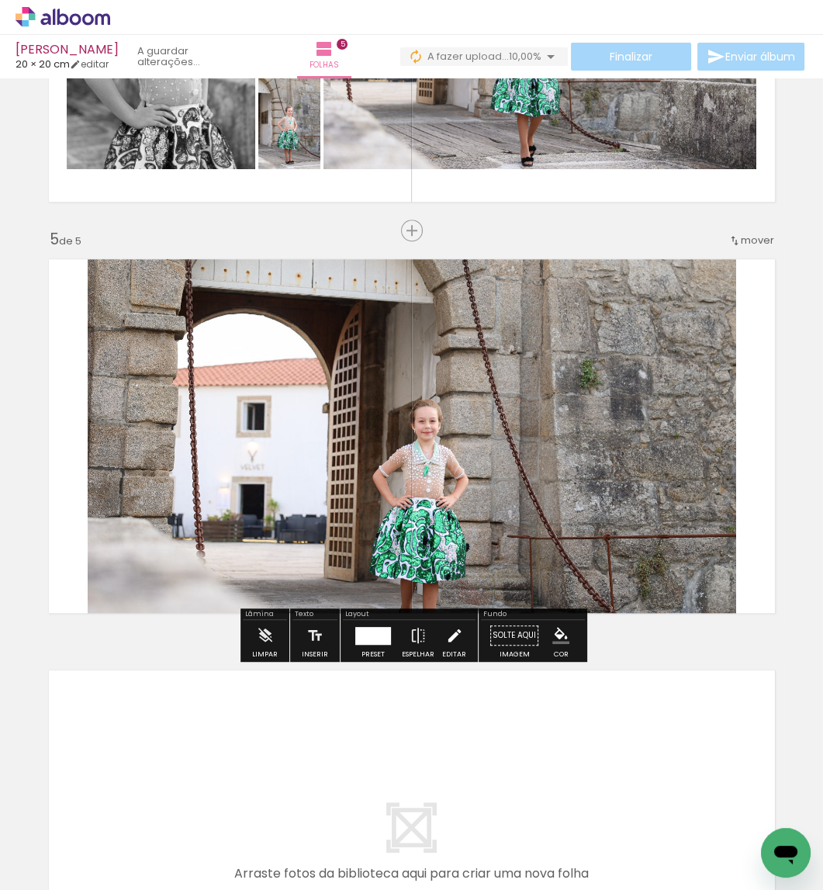
click at [446, 638] on iron-icon at bounding box center [454, 635] width 17 height 31
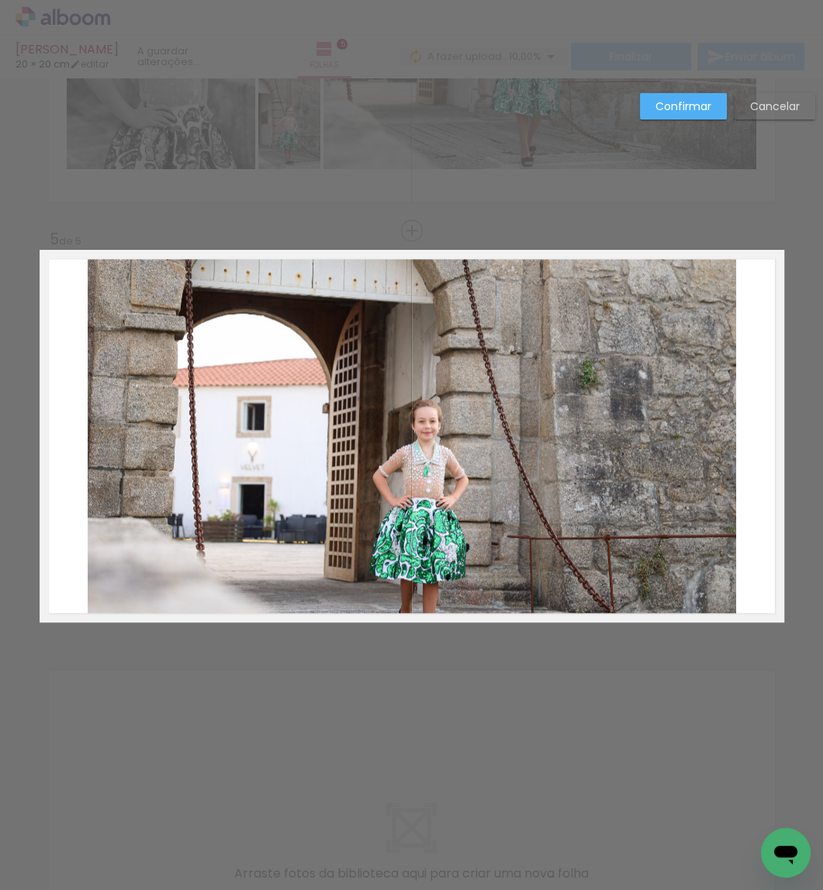
click at [438, 538] on album-spread "5 de 5" at bounding box center [412, 436] width 745 height 372
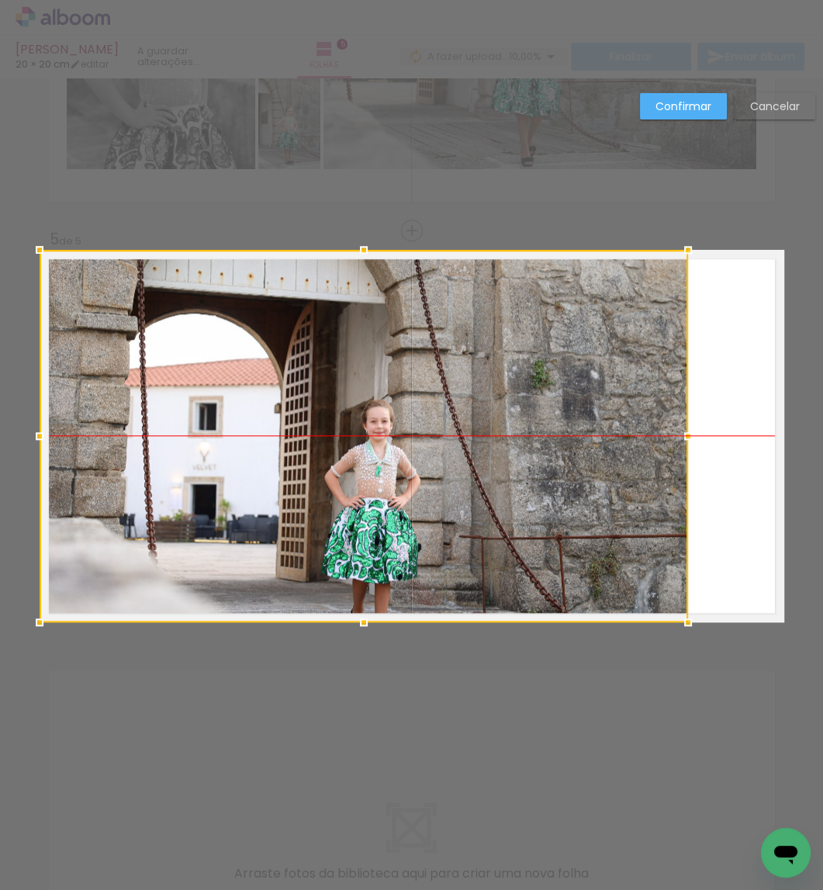
drag, startPoint x: 478, startPoint y: 517, endPoint x: 661, endPoint y: 377, distance: 230.7
click at [419, 514] on div at bounding box center [364, 436] width 649 height 372
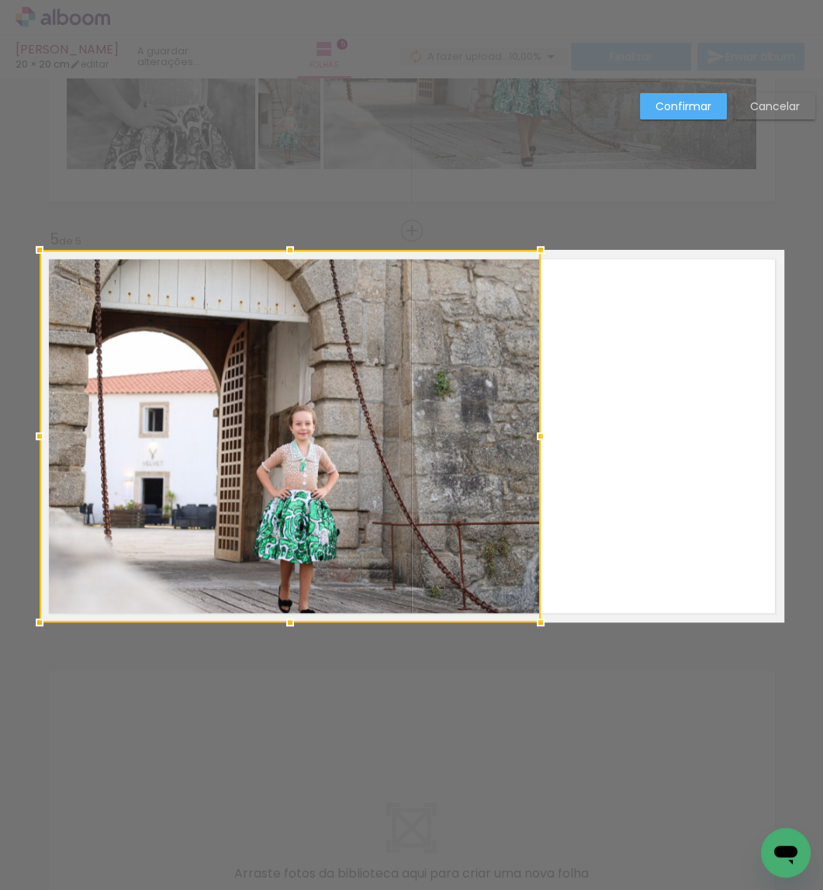
drag, startPoint x: 681, startPoint y: 430, endPoint x: 573, endPoint y: 438, distance: 108.2
click at [573, 438] on album-spread "5 de 5" at bounding box center [412, 436] width 745 height 372
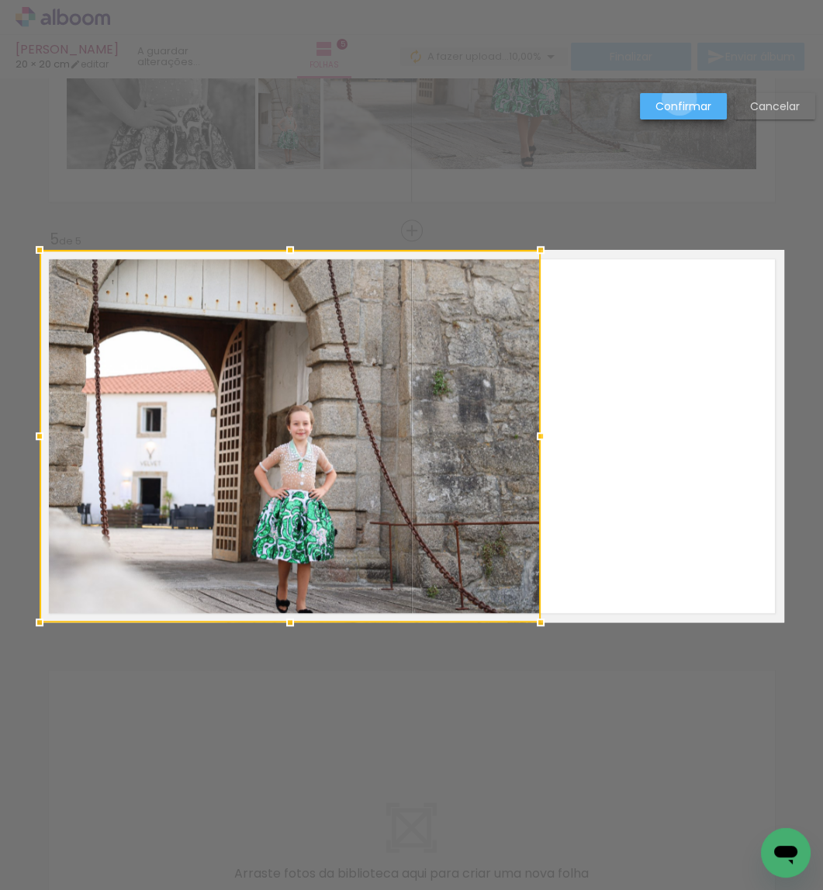
click at [0, 0] on slot "Confirmar" at bounding box center [0, 0] width 0 height 0
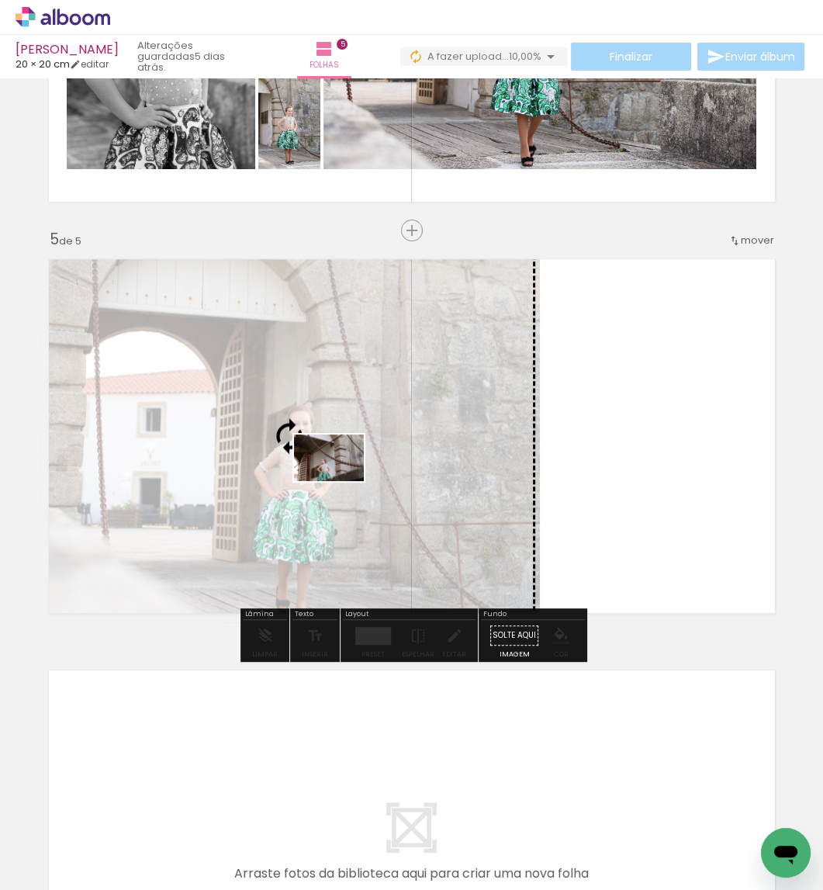
drag, startPoint x: 600, startPoint y: 842, endPoint x: 341, endPoint y: 481, distance: 444.2
click at [341, 481] on quentale-workspace at bounding box center [411, 445] width 823 height 890
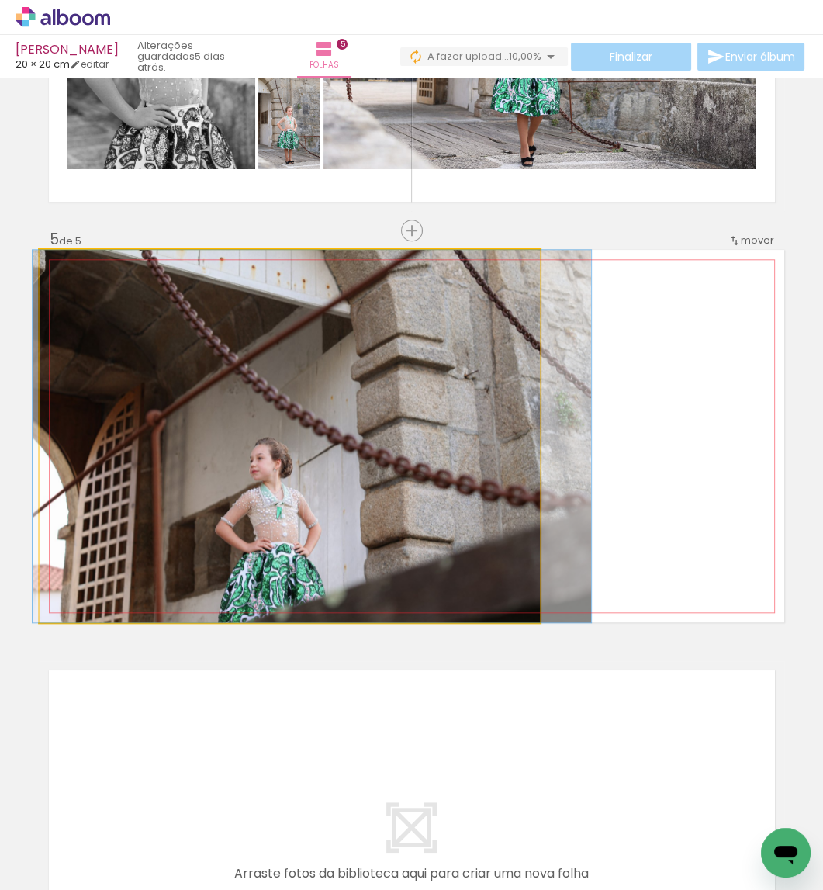
drag, startPoint x: 366, startPoint y: 466, endPoint x: 388, endPoint y: 413, distance: 57.1
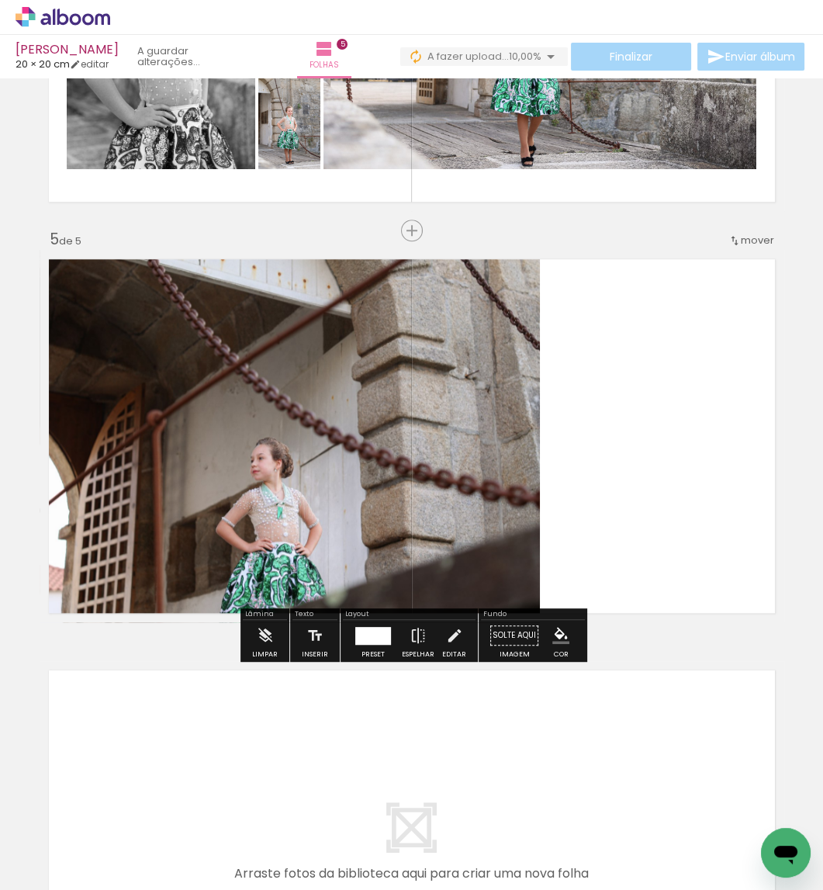
click at [470, 639] on div "Layout Preset Espelhar Editar" at bounding box center [409, 635] width 137 height 54
click at [453, 638] on iron-icon at bounding box center [454, 635] width 17 height 31
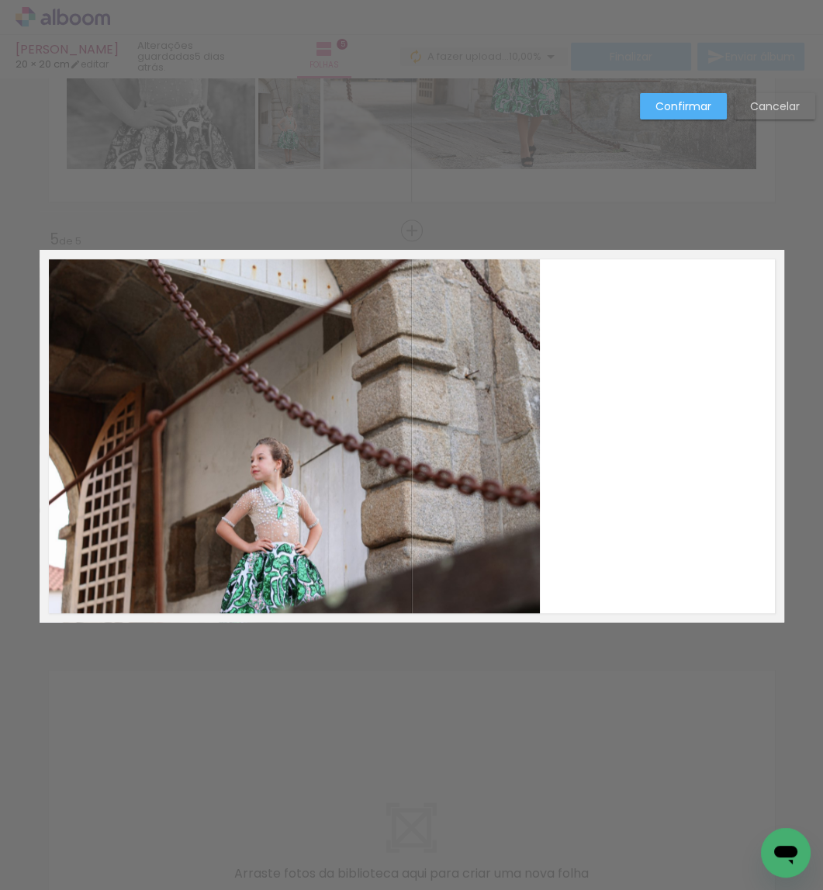
click at [476, 473] on quentale-photo at bounding box center [290, 436] width 501 height 372
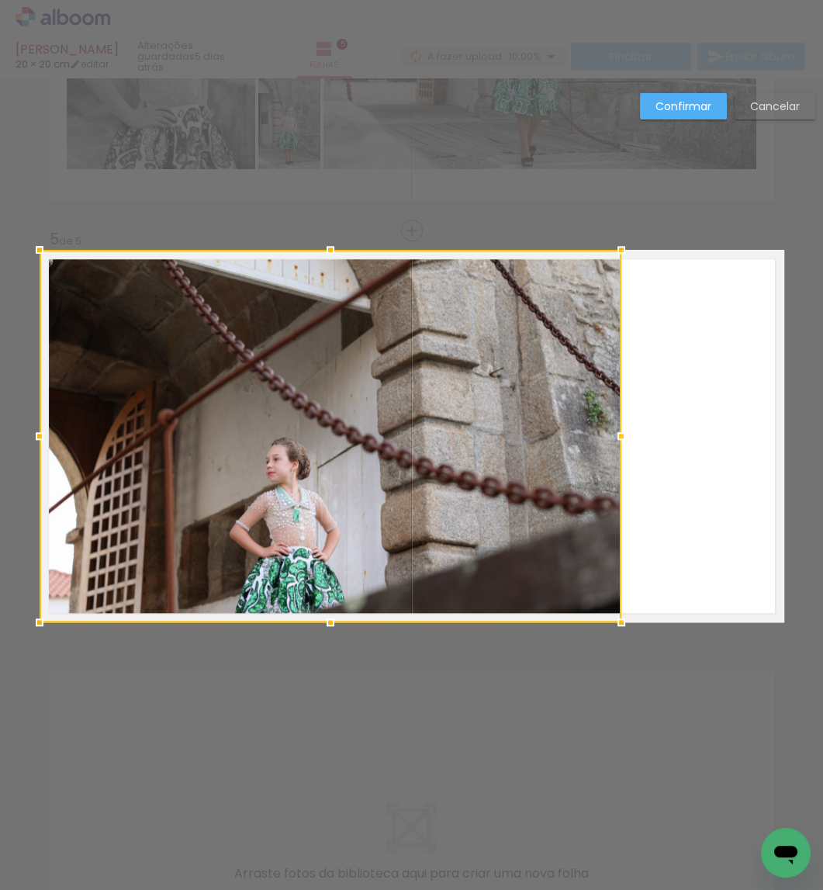
drag, startPoint x: 538, startPoint y: 435, endPoint x: 619, endPoint y: 435, distance: 80.7
click at [619, 435] on div at bounding box center [621, 435] width 31 height 31
click at [665, 118] on paper-button "Confirmar" at bounding box center [683, 106] width 87 height 26
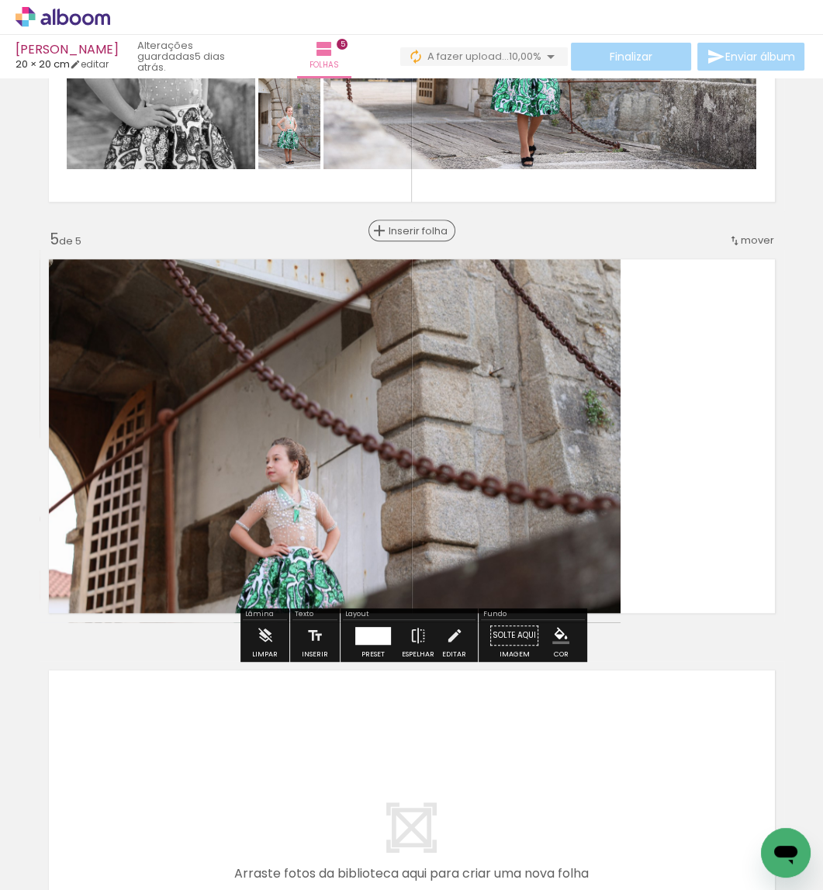
click at [405, 234] on span "Inserir folha" at bounding box center [419, 231] width 61 height 10
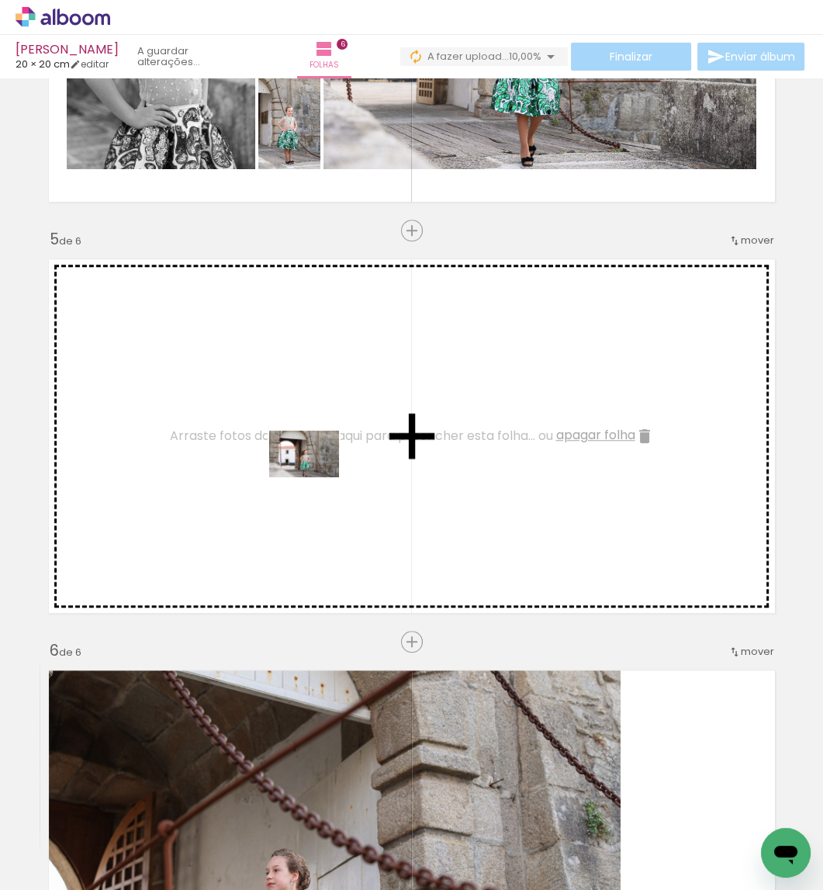
click at [313, 466] on quentale-workspace at bounding box center [411, 445] width 823 height 890
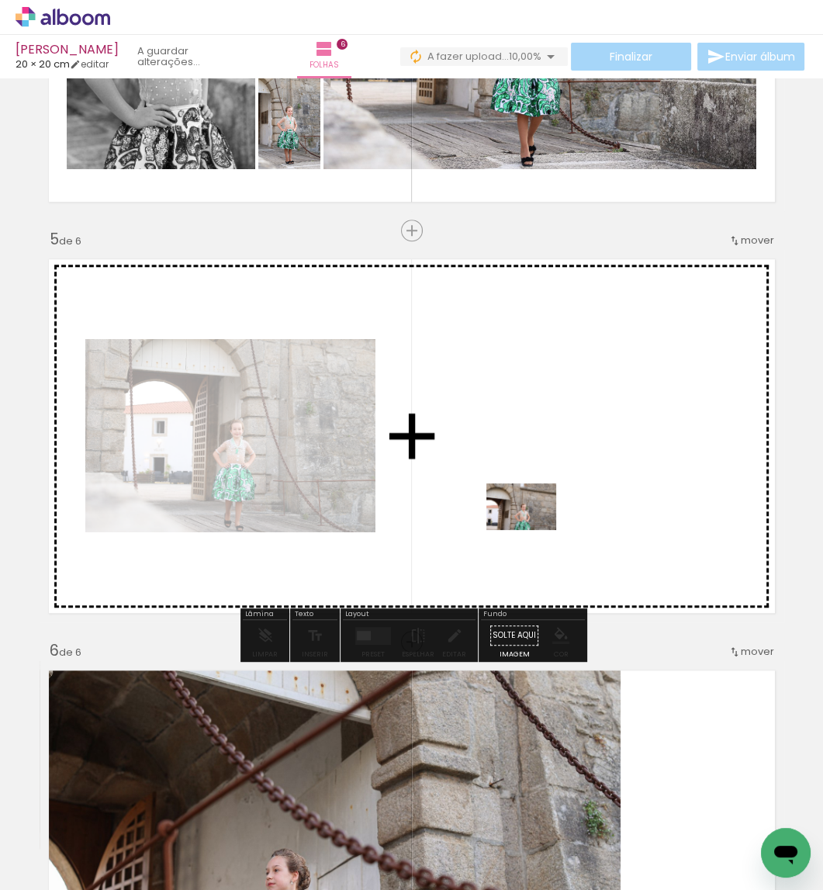
drag, startPoint x: 506, startPoint y: 834, endPoint x: 533, endPoint y: 530, distance: 305.3
click at [533, 530] on quentale-workspace at bounding box center [411, 445] width 823 height 890
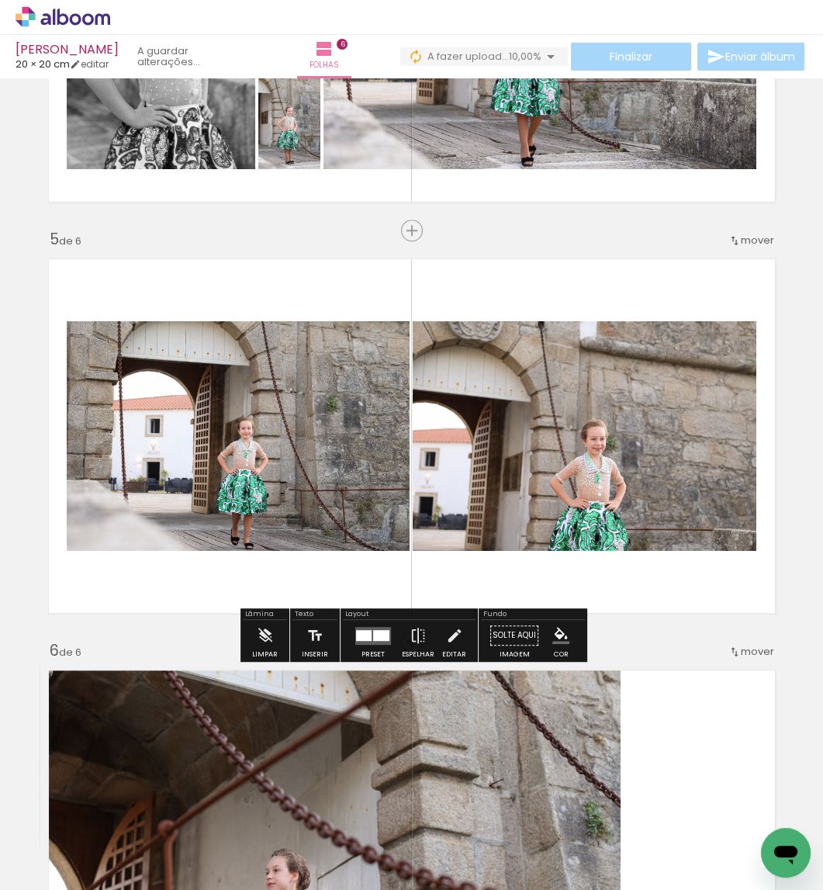
click at [373, 631] on div at bounding box center [381, 634] width 16 height 11
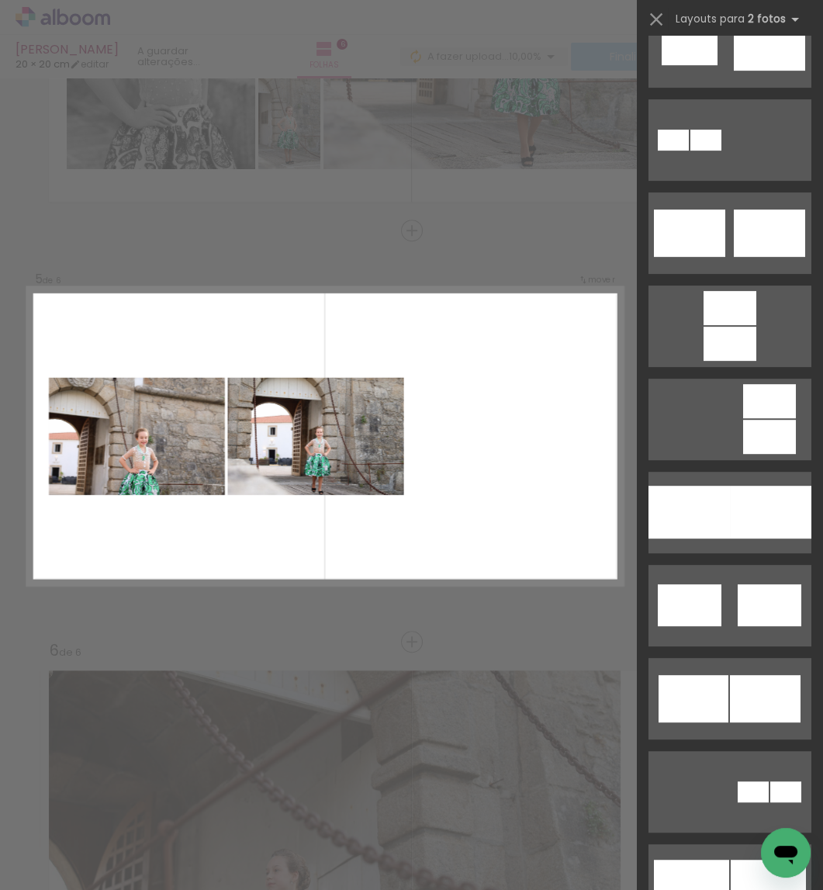
scroll to position [643, 0]
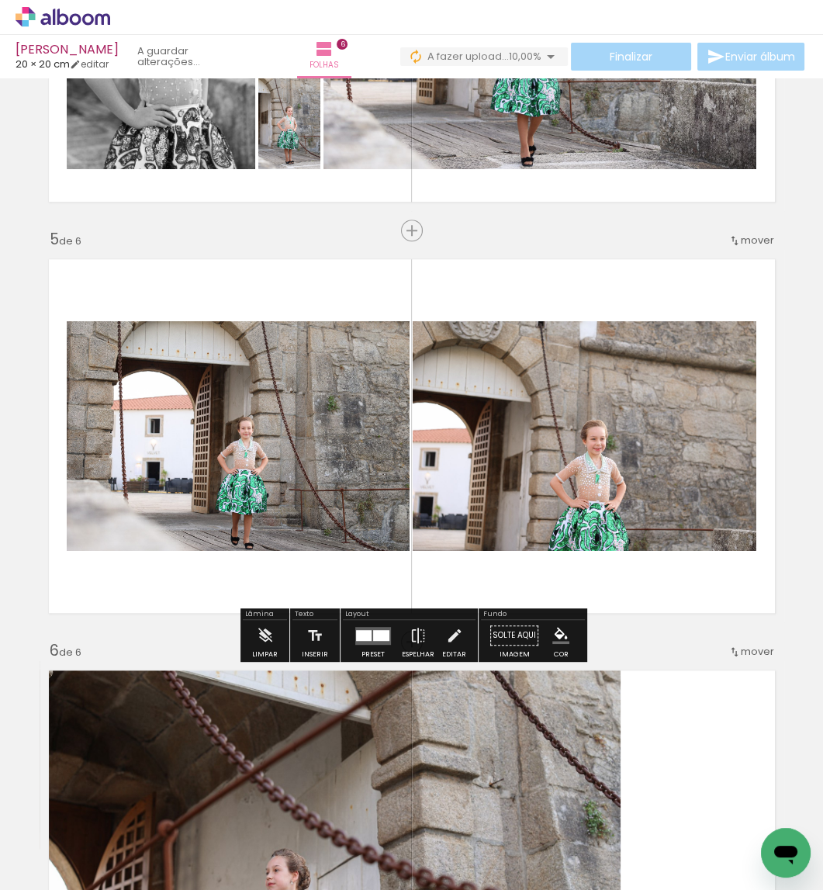
click at [382, 631] on div at bounding box center [381, 634] width 16 height 11
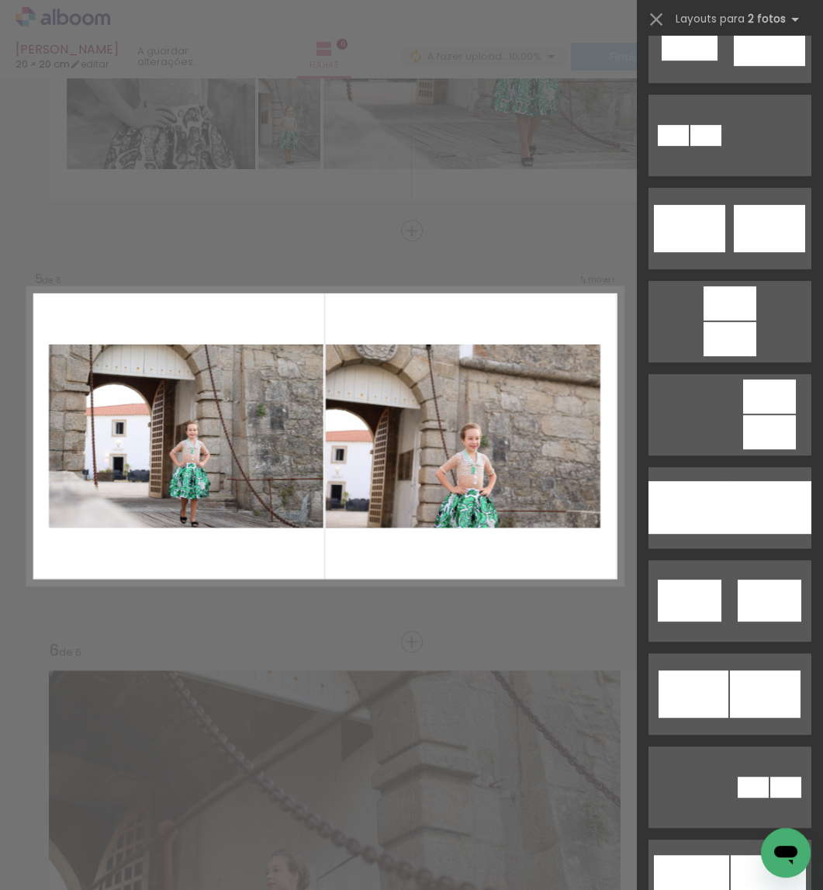
scroll to position [532, 0]
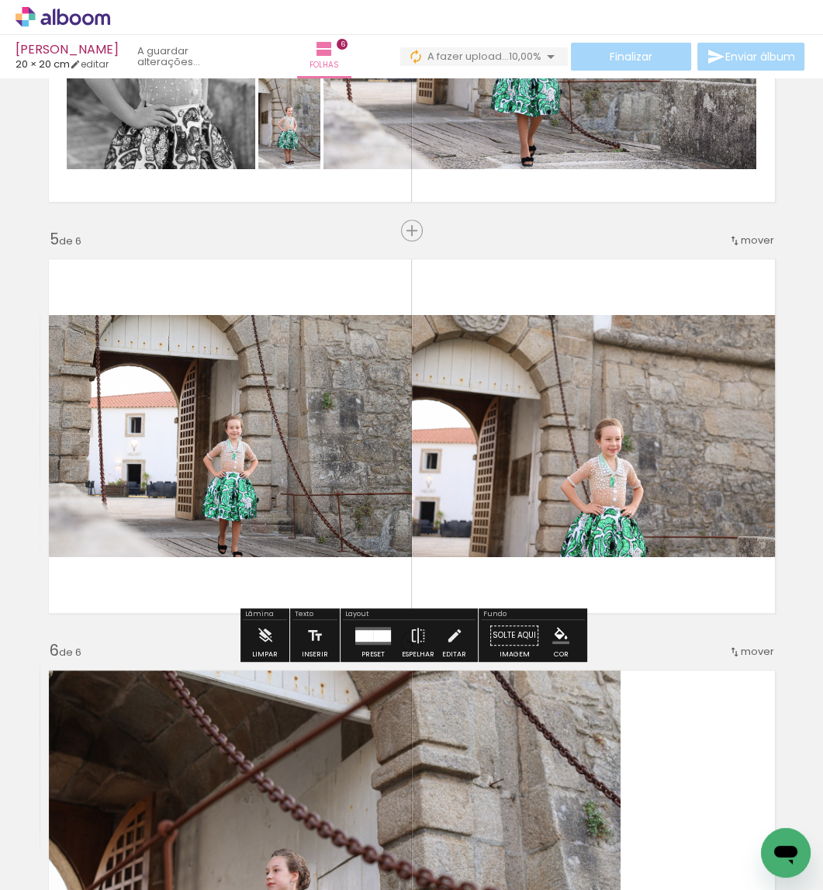
click at [703, 590] on quentale-layouter at bounding box center [412, 436] width 745 height 372
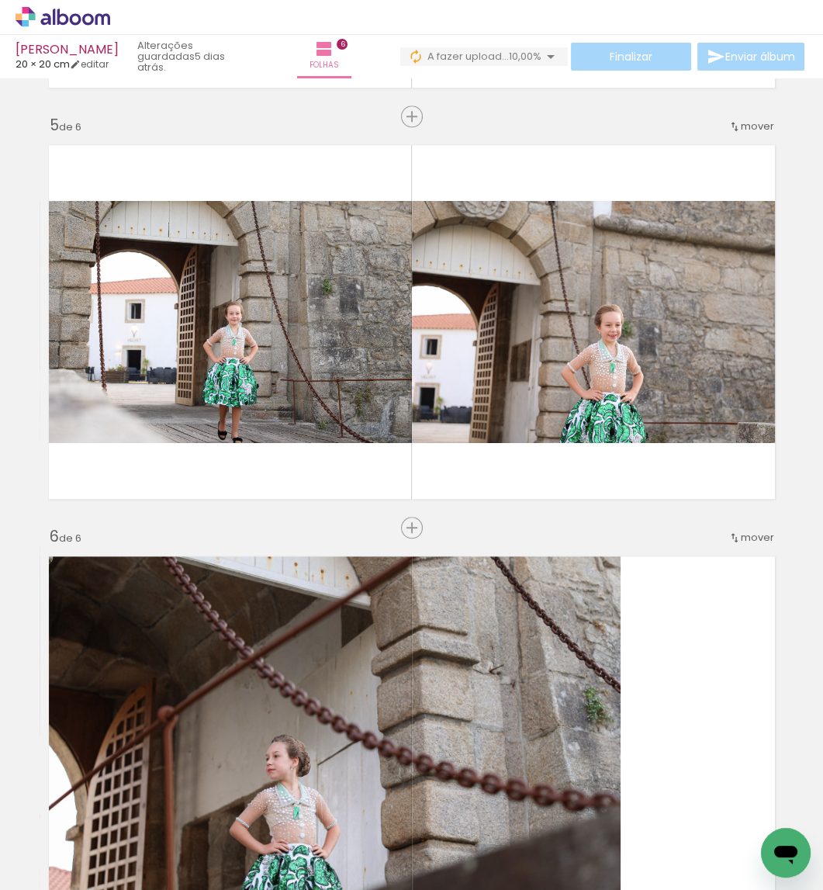
scroll to position [1655, 0]
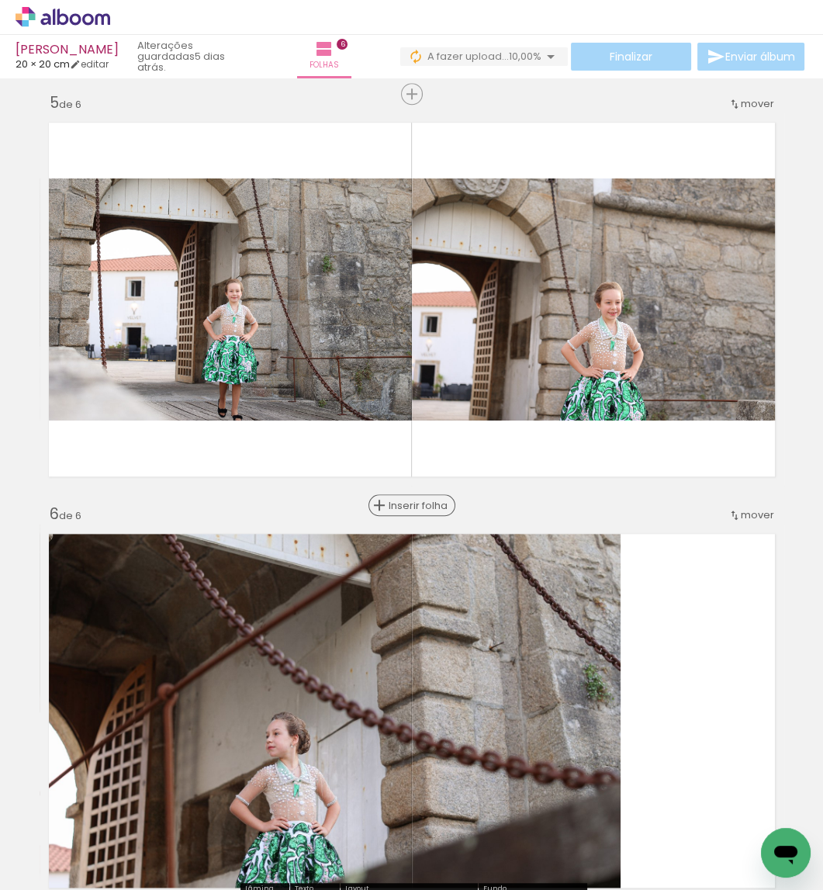
click at [413, 507] on span "Inserir folha" at bounding box center [419, 505] width 61 height 10
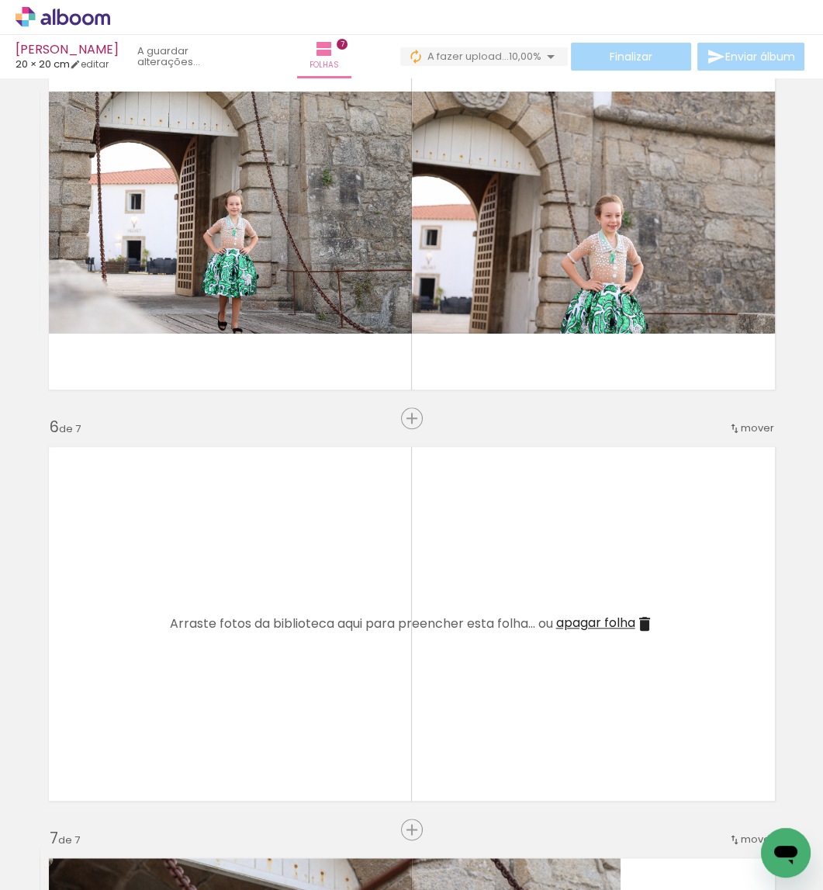
scroll to position [1829, 0]
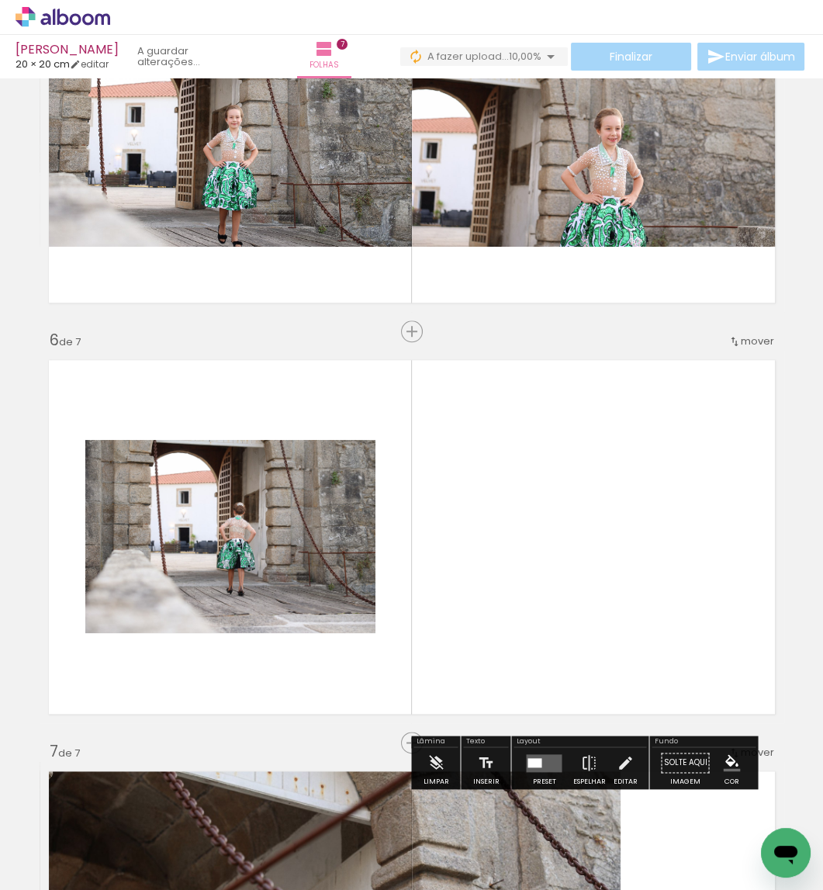
drag, startPoint x: 238, startPoint y: 789, endPoint x: 265, endPoint y: 604, distance: 186.6
click at [265, 604] on quentale-workspace at bounding box center [411, 445] width 823 height 890
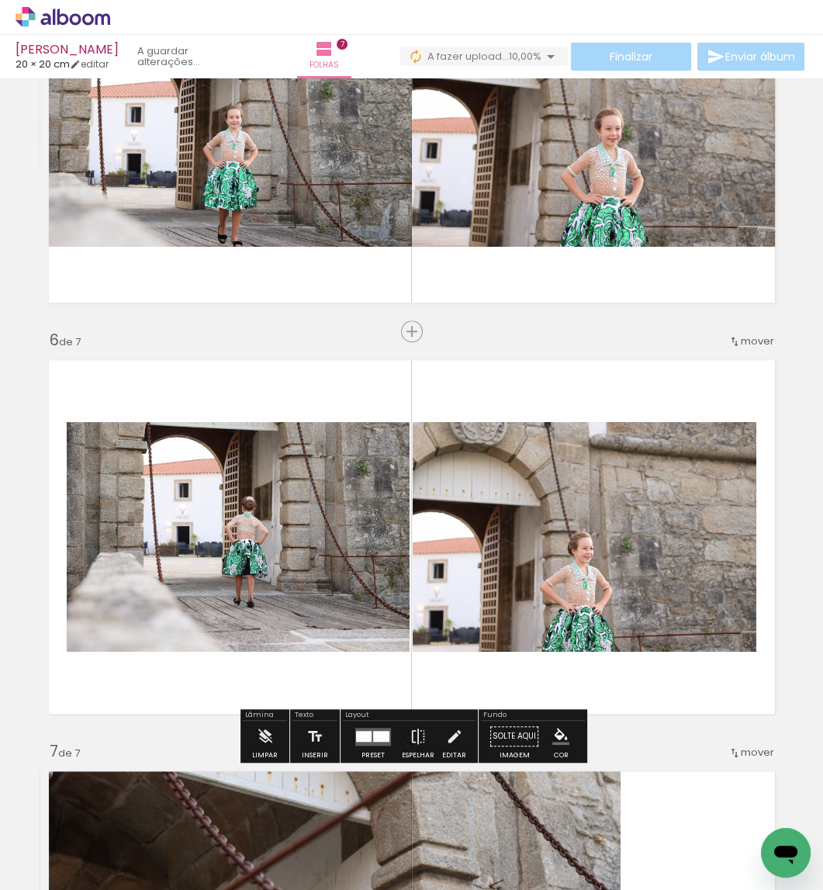
drag, startPoint x: 427, startPoint y: 801, endPoint x: 514, endPoint y: 625, distance: 197.1
click at [514, 625] on quentale-workspace at bounding box center [411, 445] width 823 height 890
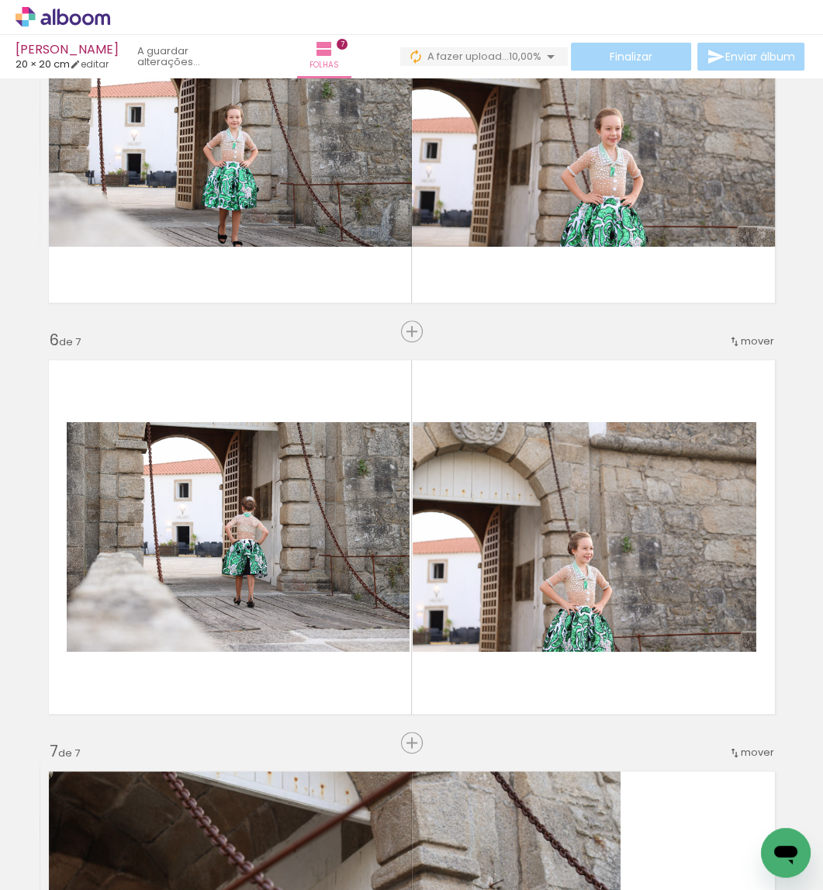
scroll to position [0, 544]
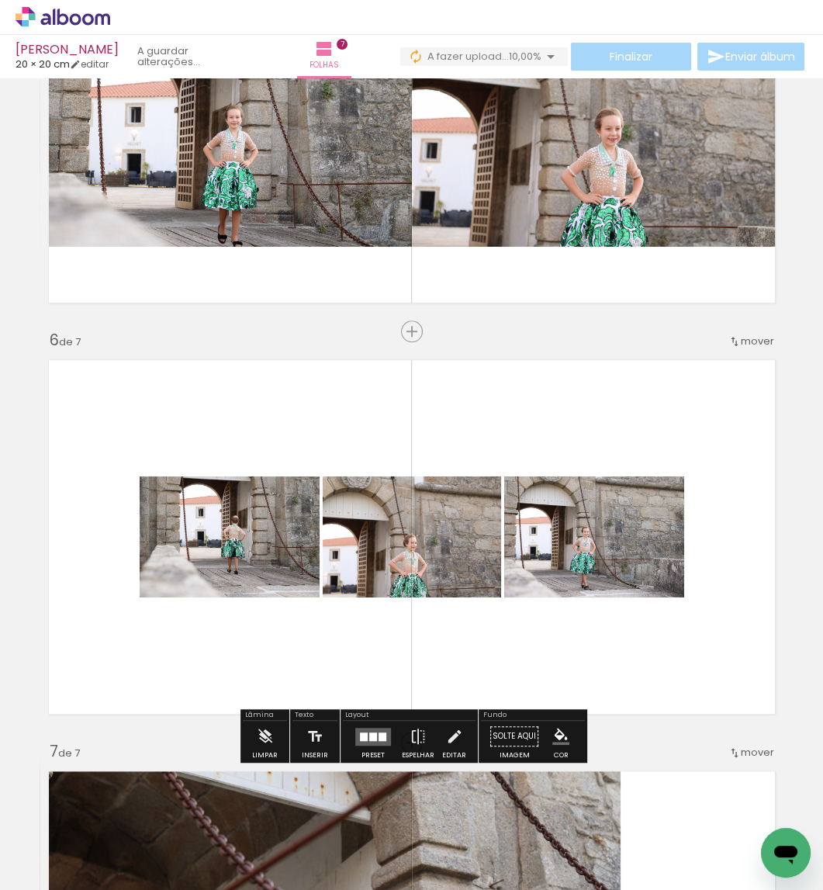
drag, startPoint x: 553, startPoint y: 745, endPoint x: 548, endPoint y: 677, distance: 67.7
click at [548, 677] on quentale-workspace at bounding box center [411, 445] width 823 height 890
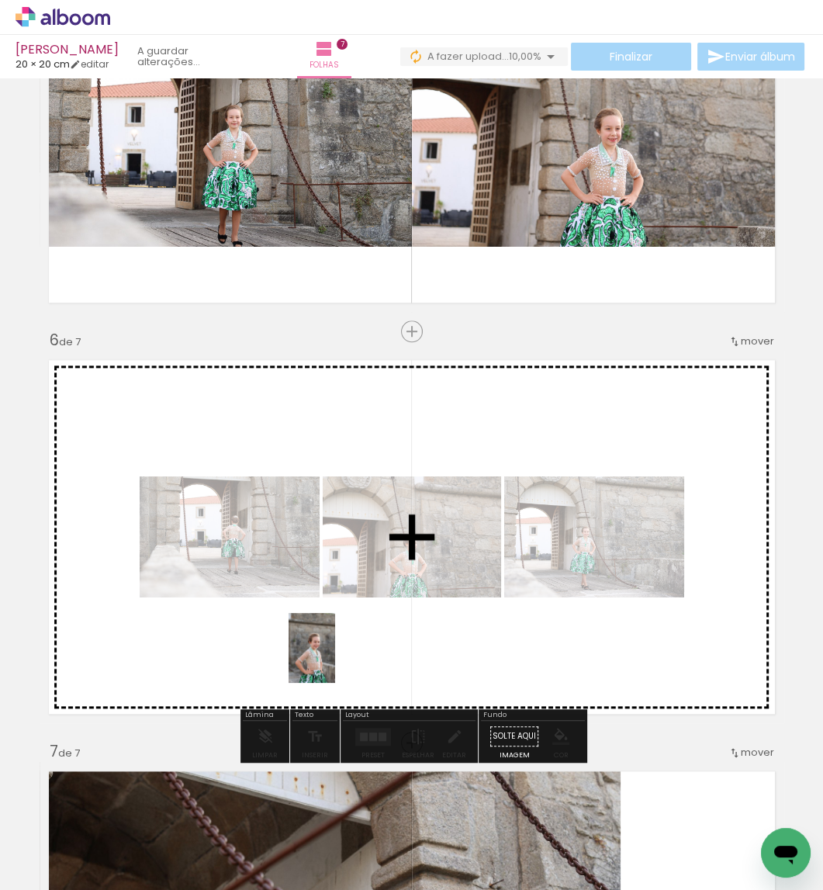
drag, startPoint x: 334, startPoint y: 776, endPoint x: 335, endPoint y: 659, distance: 116.4
click at [335, 659] on quentale-workspace at bounding box center [411, 445] width 823 height 890
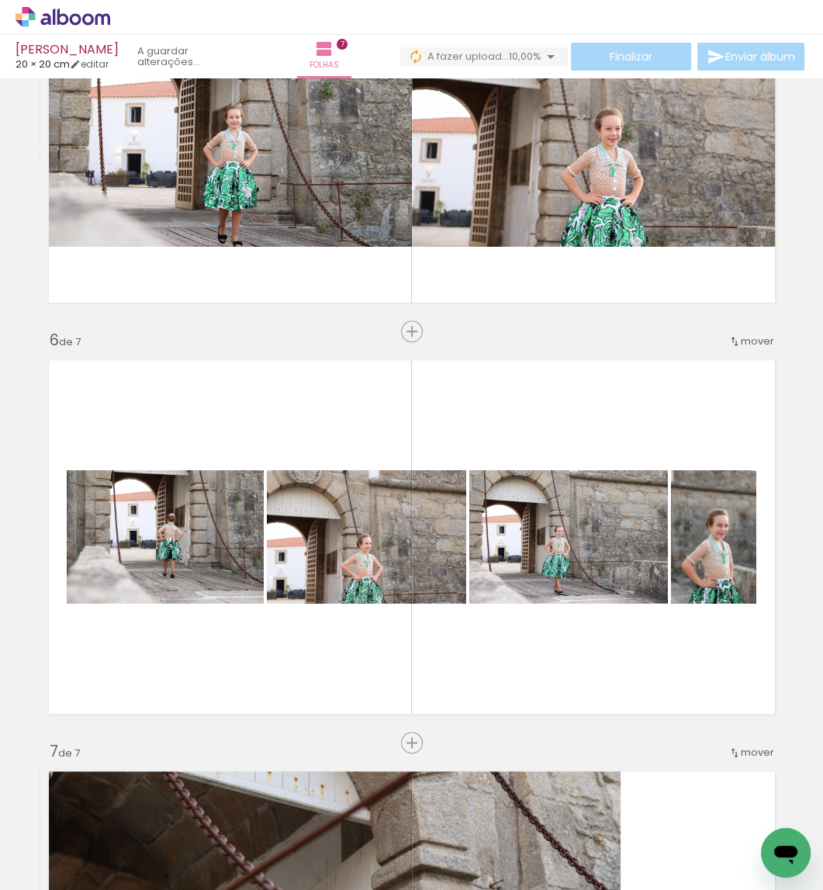
scroll to position [0, 0]
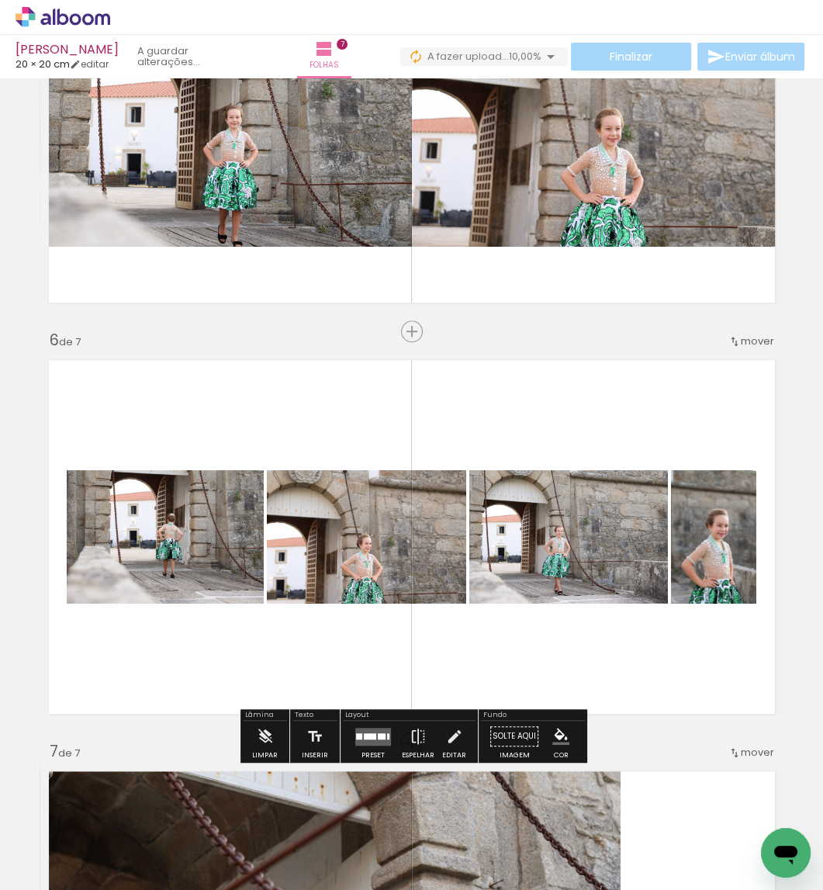
click at [382, 734] on div at bounding box center [382, 735] width 8 height 6
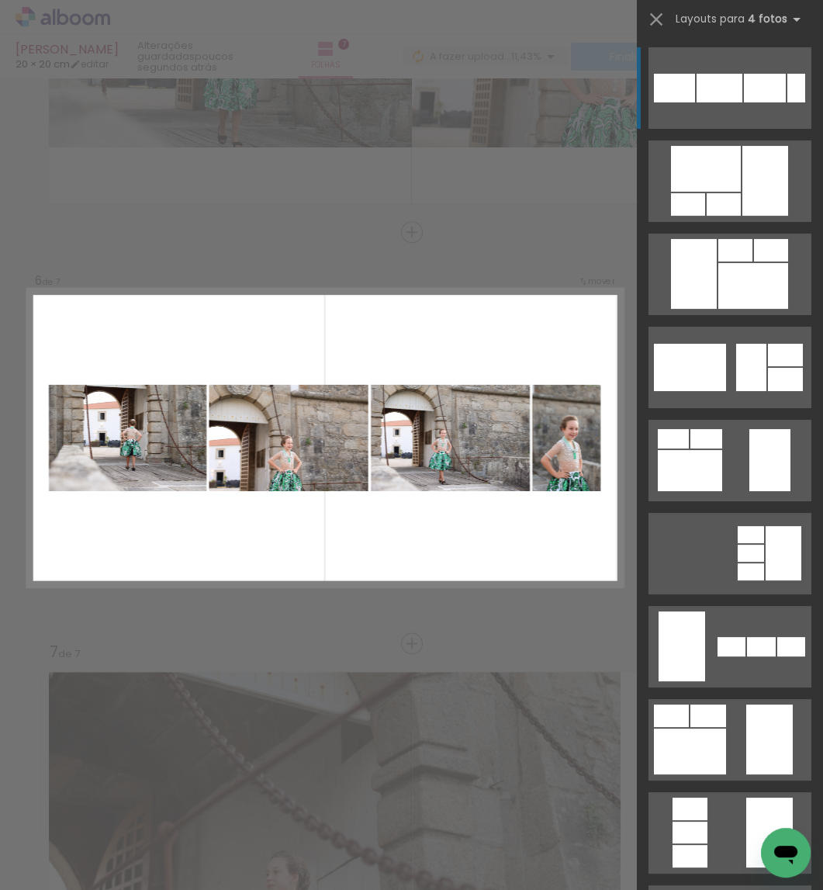
scroll to position [1929, 0]
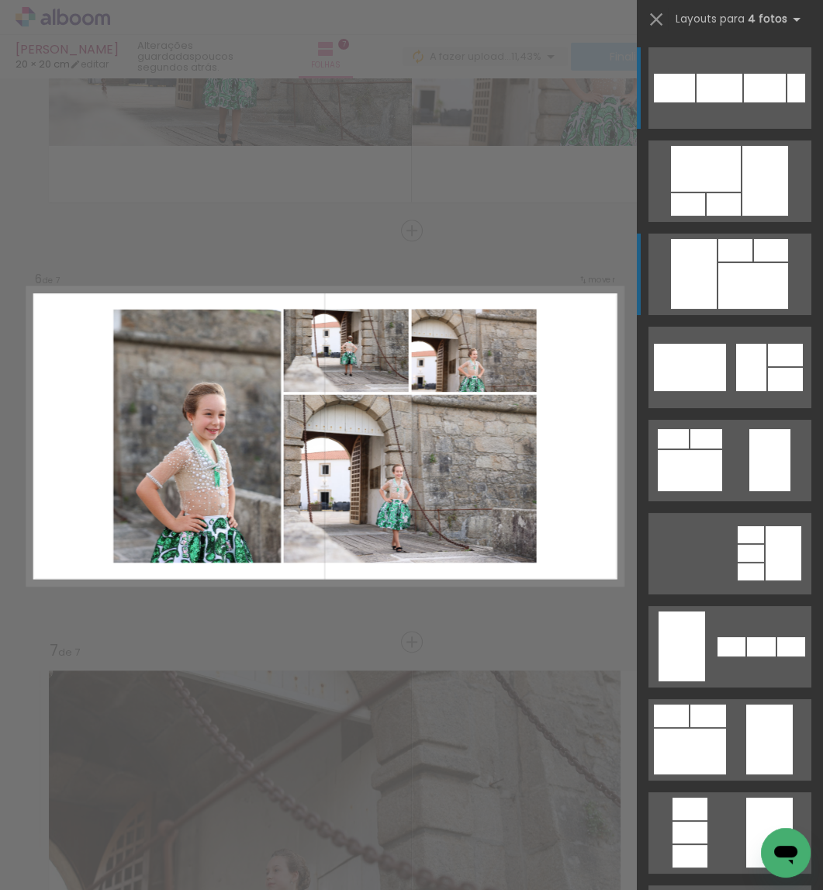
click at [721, 216] on div at bounding box center [724, 204] width 34 height 22
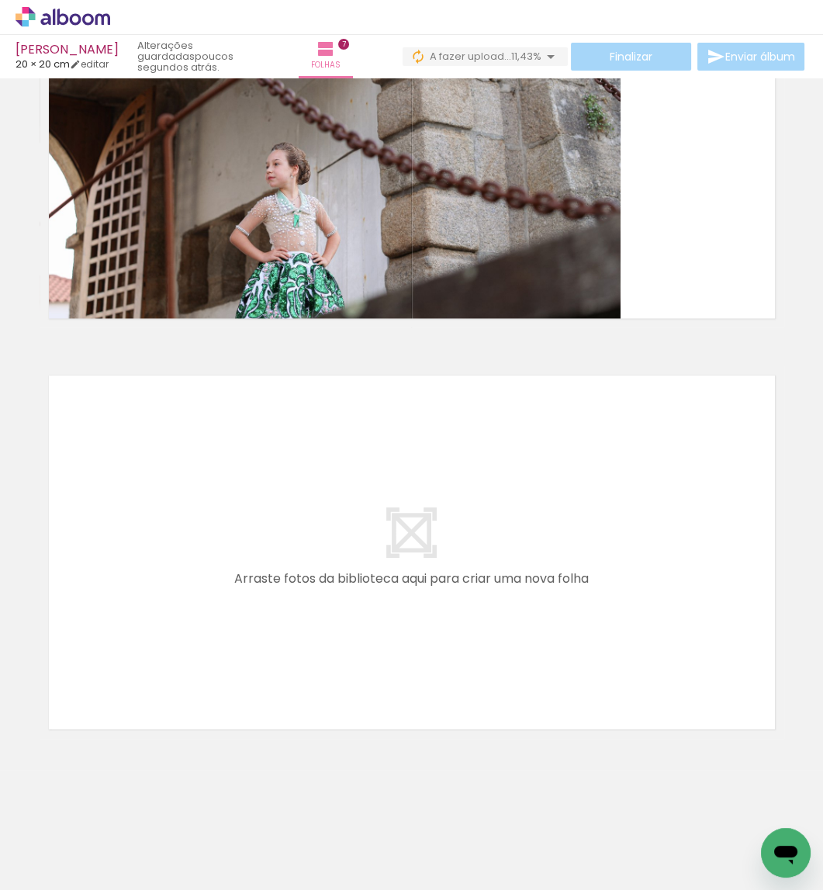
scroll to position [0, 1370]
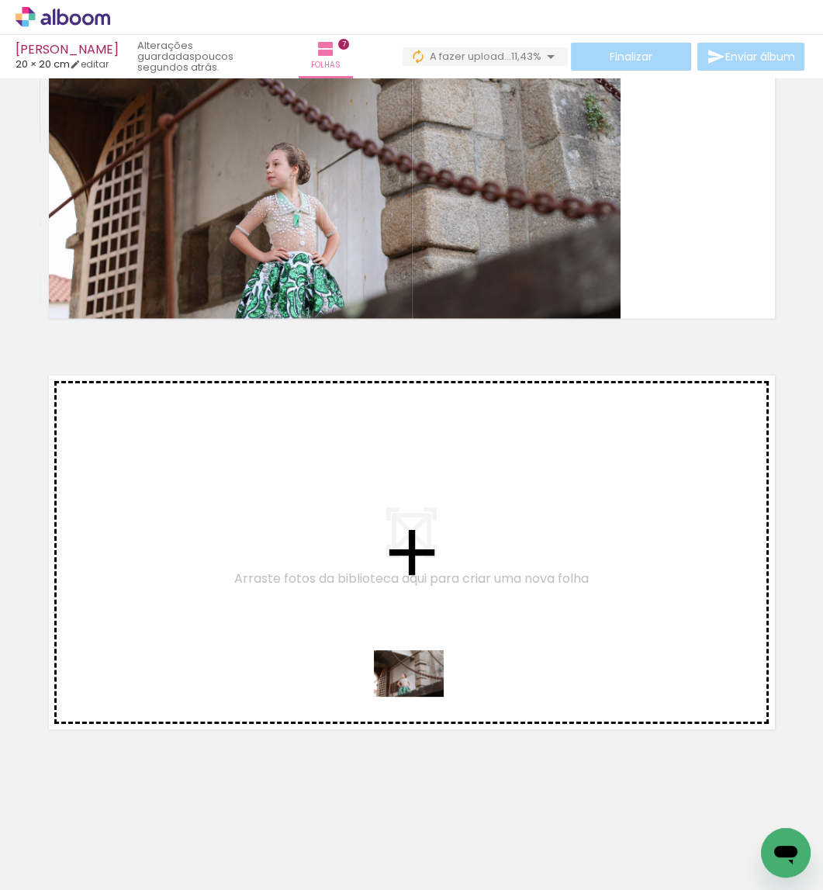
drag, startPoint x: 445, startPoint y: 790, endPoint x: 420, endPoint y: 697, distance: 96.2
click at [420, 697] on quentale-workspace at bounding box center [411, 445] width 823 height 890
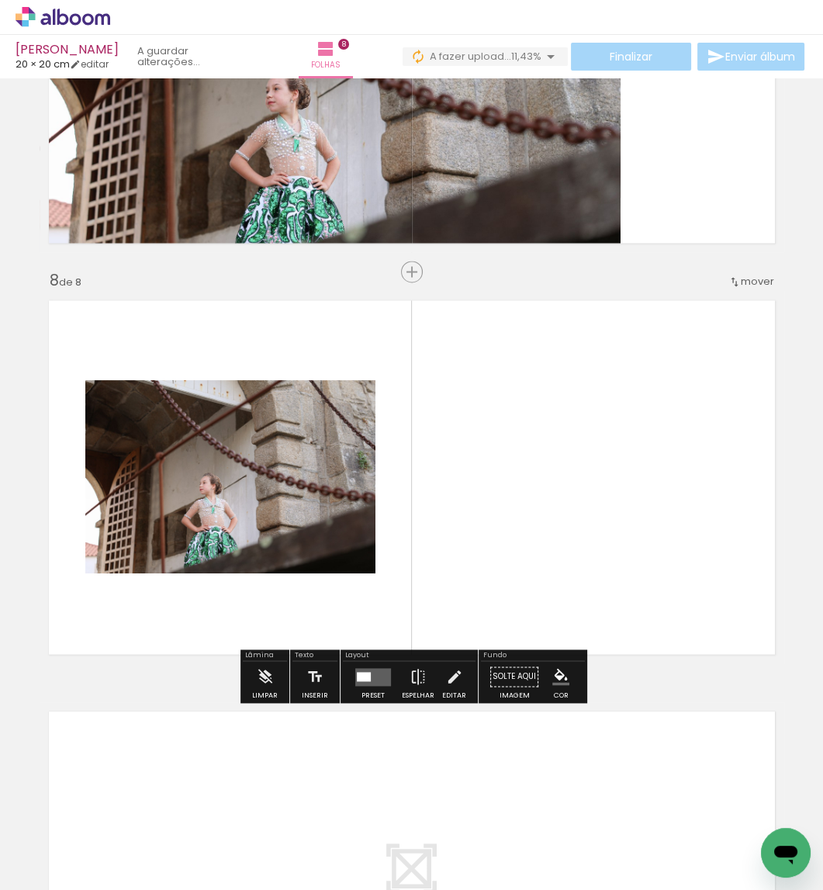
scroll to position [2752, 0]
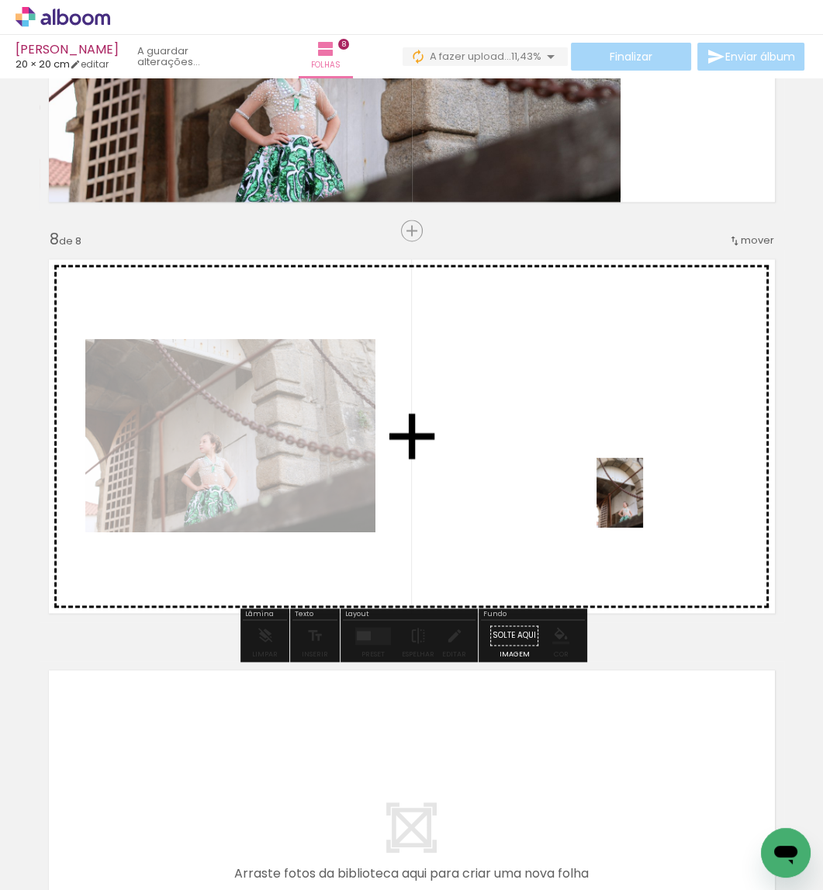
drag, startPoint x: 705, startPoint y: 839, endPoint x: 643, endPoint y: 504, distance: 340.8
click at [643, 504] on quentale-workspace at bounding box center [411, 445] width 823 height 890
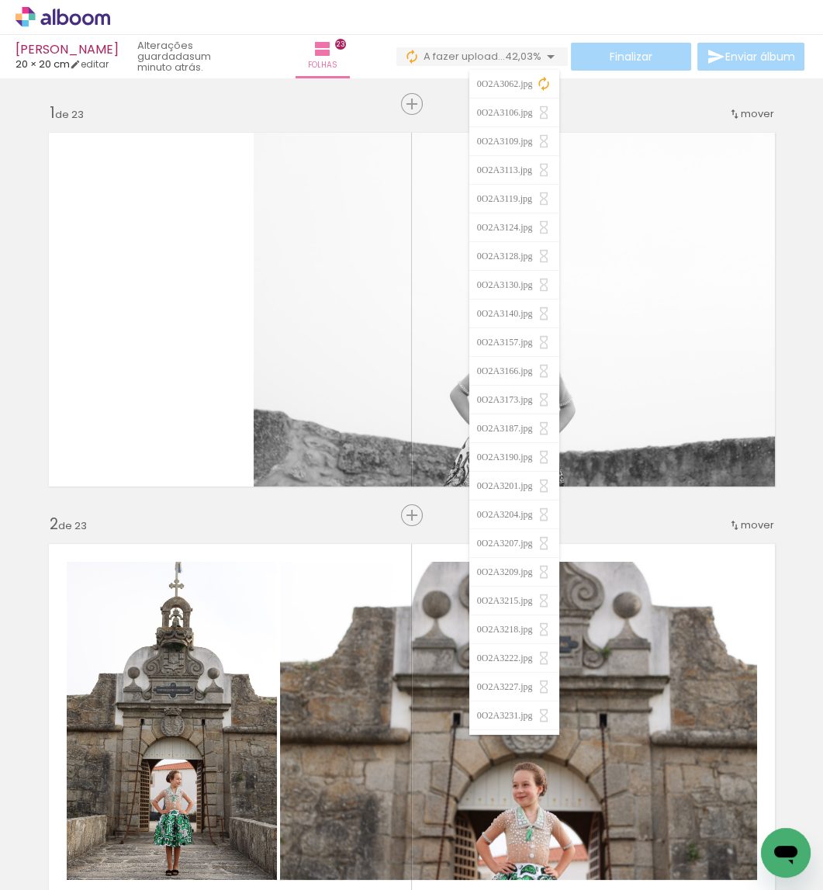
scroll to position [0, 5289]
drag, startPoint x: 543, startPoint y: 51, endPoint x: 539, endPoint y: 61, distance: 10.1
click at [543, 51] on iron-icon at bounding box center [550, 56] width 19 height 19
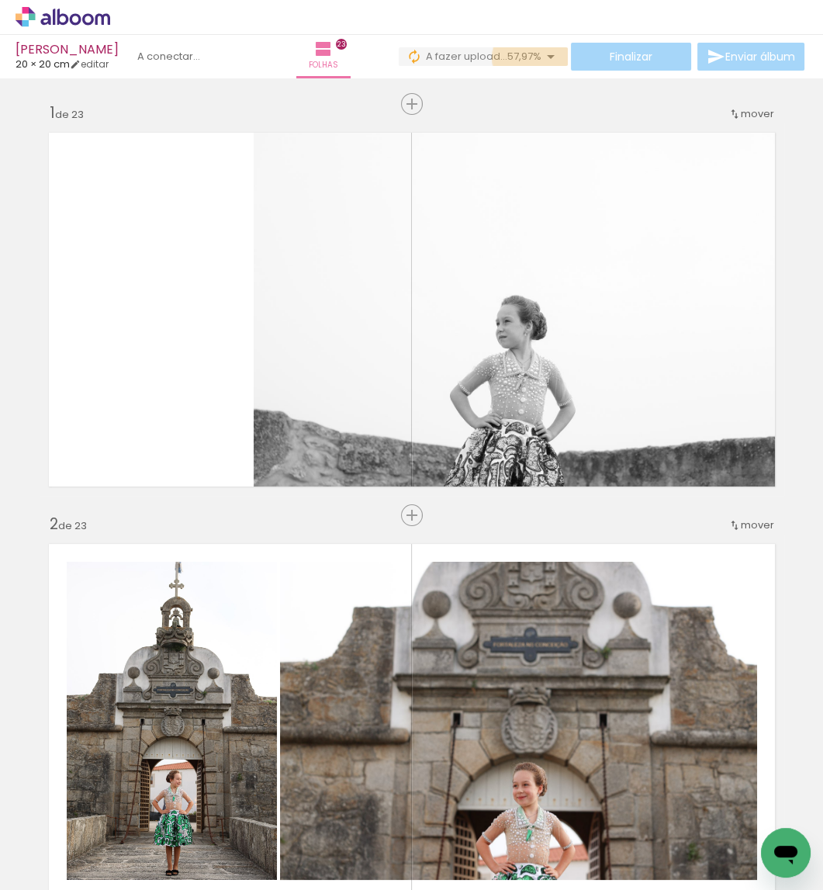
click at [541, 57] on iron-icon at bounding box center [550, 56] width 19 height 19
